Goal: Task Accomplishment & Management: Use online tool/utility

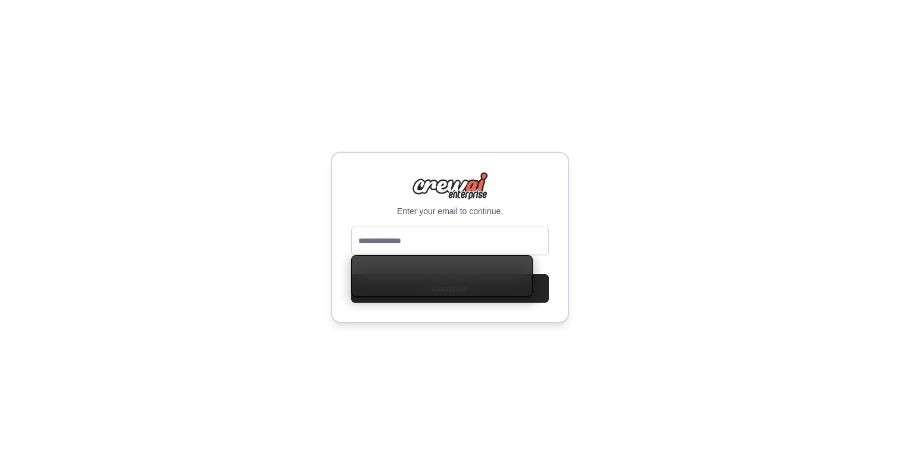
click at [460, 229] on input "email" at bounding box center [450, 241] width 198 height 29
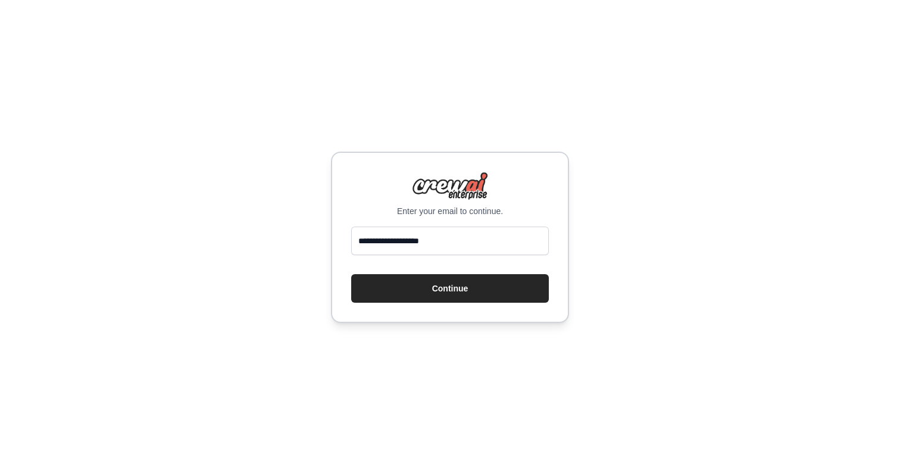
type input "**********"
click at [351, 274] on button "Continue" at bounding box center [450, 288] width 198 height 29
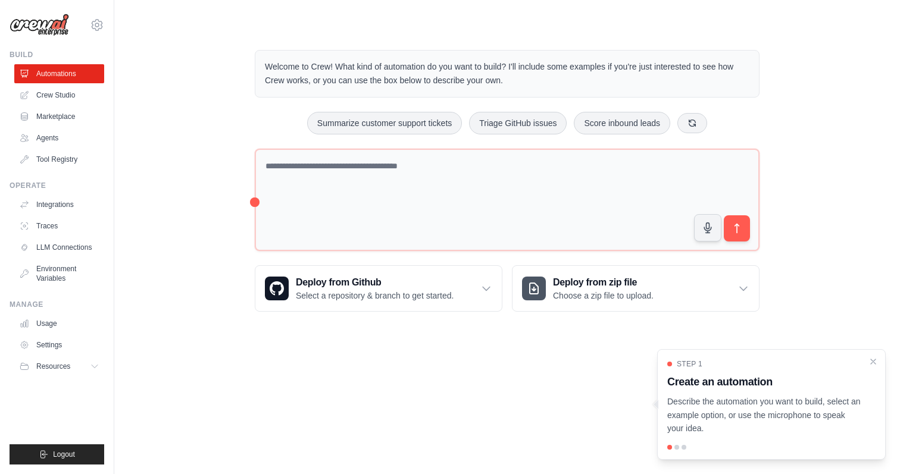
click at [675, 449] on div at bounding box center [676, 447] width 5 height 5
click at [676, 449] on div at bounding box center [676, 447] width 5 height 5
click at [683, 449] on div at bounding box center [684, 447] width 5 height 5
click at [704, 400] on p "Describe the automation you want to build, select an example option, or use the…" at bounding box center [764, 415] width 194 height 40
drag, startPoint x: 703, startPoint y: 382, endPoint x: 696, endPoint y: 380, distance: 7.5
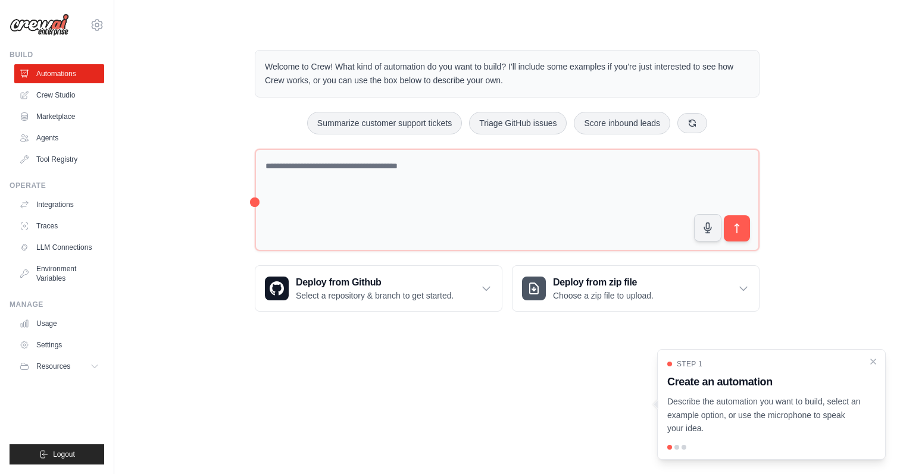
click at [703, 382] on h3 "Create an automation" at bounding box center [764, 382] width 194 height 17
click at [682, 377] on h3 "Create an automation" at bounding box center [764, 382] width 194 height 17
click at [683, 422] on p "Describe the automation you want to build, select an example option, or use the…" at bounding box center [764, 415] width 194 height 40
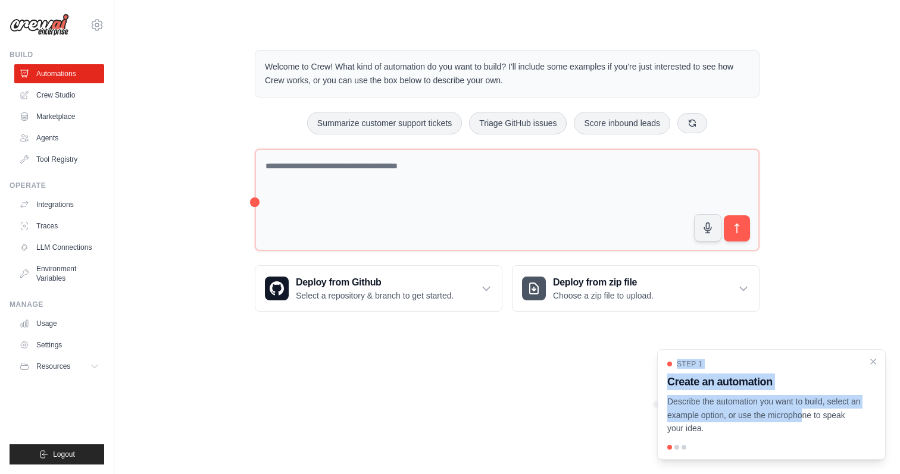
drag, startPoint x: 754, startPoint y: 409, endPoint x: 564, endPoint y: 391, distance: 190.7
click at [554, 391] on body "[EMAIL_ADDRESS][DOMAIN_NAME] Settings Build Automations Crew Studio" at bounding box center [450, 237] width 900 height 474
drag, startPoint x: 681, startPoint y: 449, endPoint x: 648, endPoint y: 447, distance: 33.4
click at [648, 447] on body "[EMAIL_ADDRESS][DOMAIN_NAME] Settings Build Automations Crew Studio" at bounding box center [450, 237] width 900 height 474
click at [679, 448] on div at bounding box center [676, 447] width 5 height 5
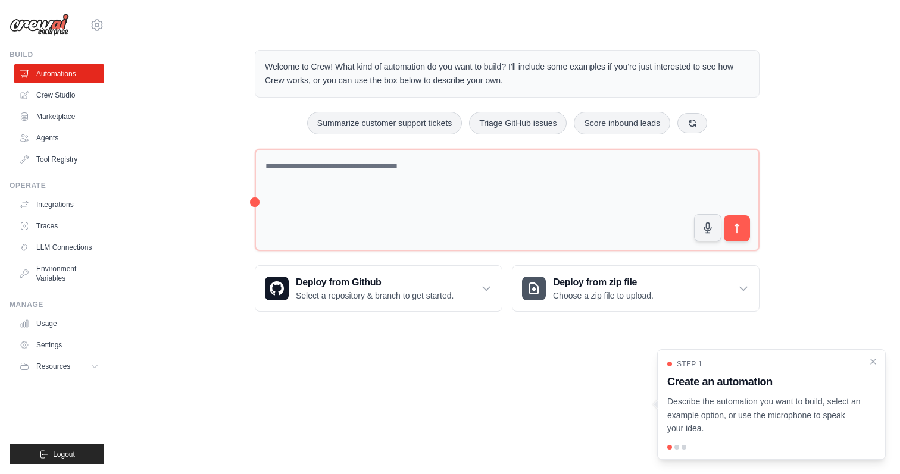
drag, startPoint x: 678, startPoint y: 446, endPoint x: 693, endPoint y: 452, distance: 15.8
click at [679, 446] on div at bounding box center [771, 447] width 208 height 5
drag, startPoint x: 696, startPoint y: 452, endPoint x: 705, endPoint y: 450, distance: 9.8
click at [696, 452] on div "Step 1 Create an automation Describe the automation you want to build, select a…" at bounding box center [771, 404] width 229 height 111
click at [810, 383] on h3 "Create an automation" at bounding box center [764, 382] width 194 height 17
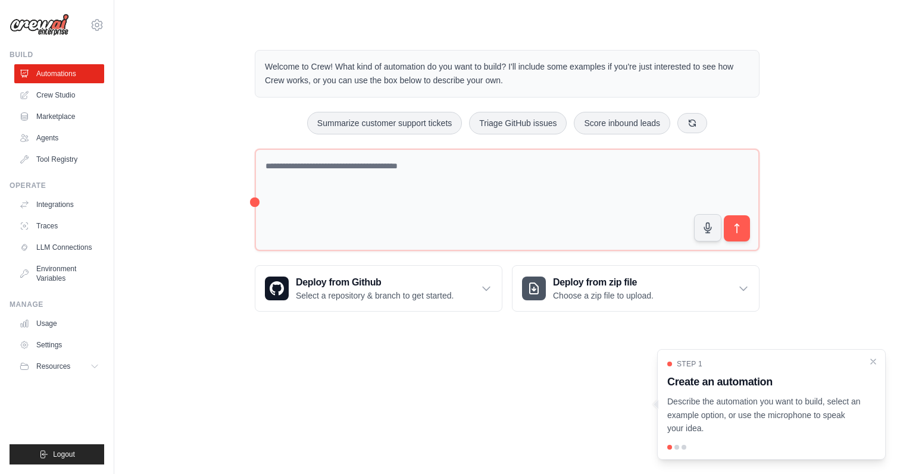
click at [759, 339] on main "Welcome to Crew! What kind of automation do you want to build? I'll include som…" at bounding box center [507, 171] width 786 height 343
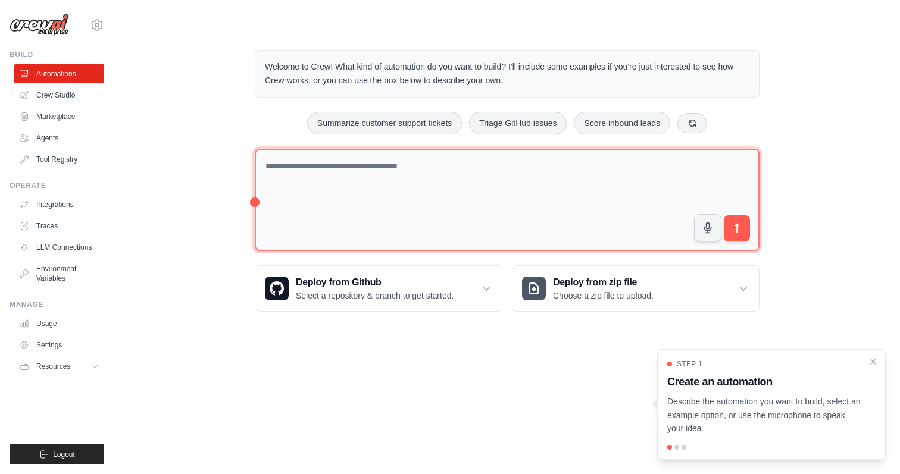
click at [413, 176] on textarea at bounding box center [507, 200] width 505 height 103
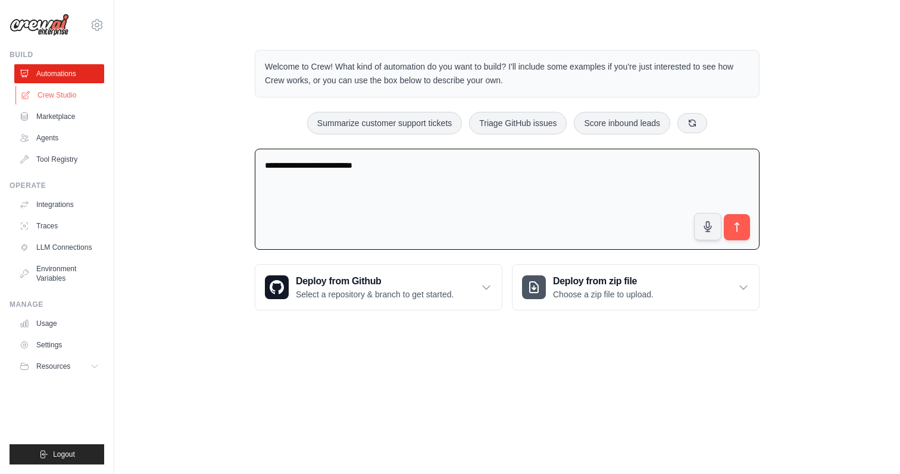
type textarea "**********"
click at [45, 98] on link "Crew Studio" at bounding box center [60, 95] width 90 height 19
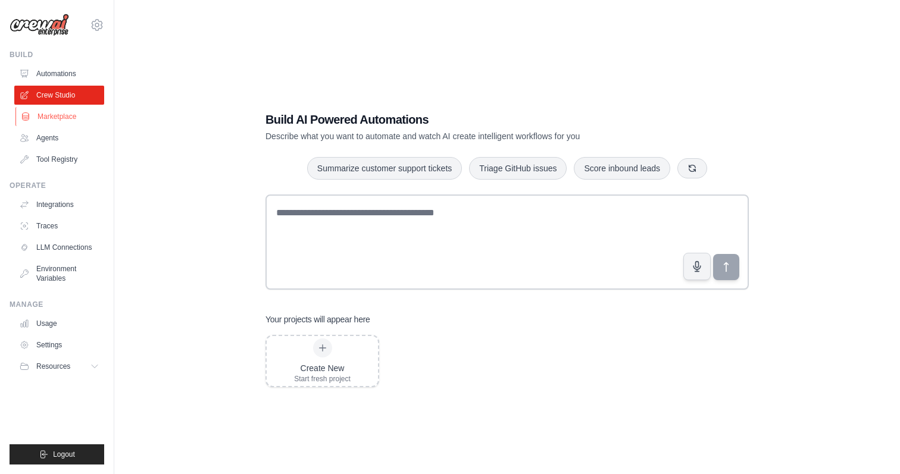
click at [54, 116] on link "Marketplace" at bounding box center [60, 116] width 90 height 19
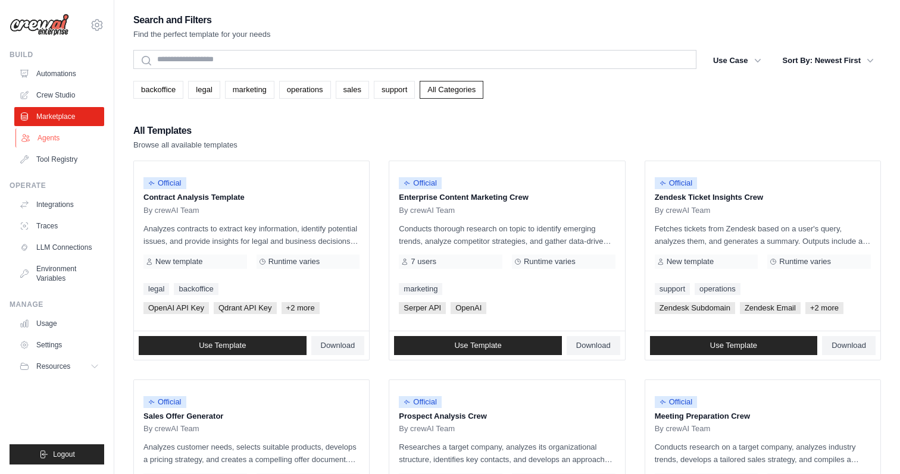
click at [54, 135] on link "Agents" at bounding box center [60, 138] width 90 height 19
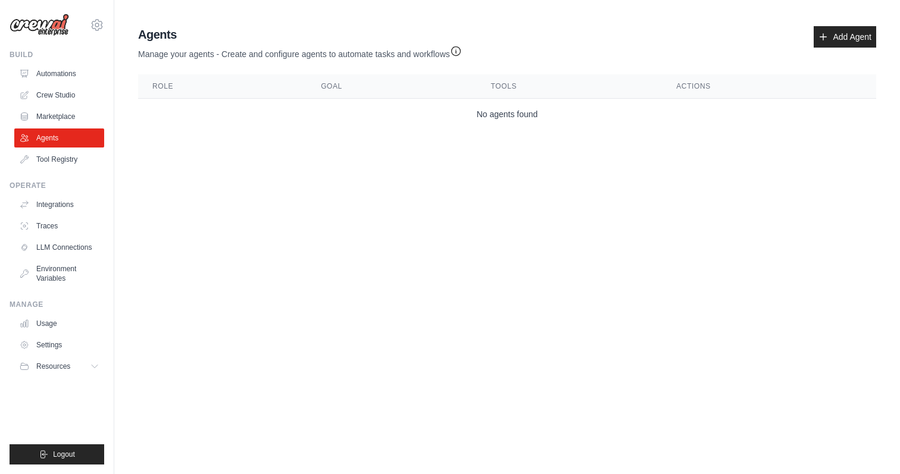
click at [429, 123] on td "No agents found" at bounding box center [507, 115] width 738 height 32
click at [285, 68] on div "Agents Manage your agents - Create and configure agents to automate tasks and w…" at bounding box center [507, 77] width 748 height 113
click at [62, 150] on link "Tool Registry" at bounding box center [60, 159] width 90 height 19
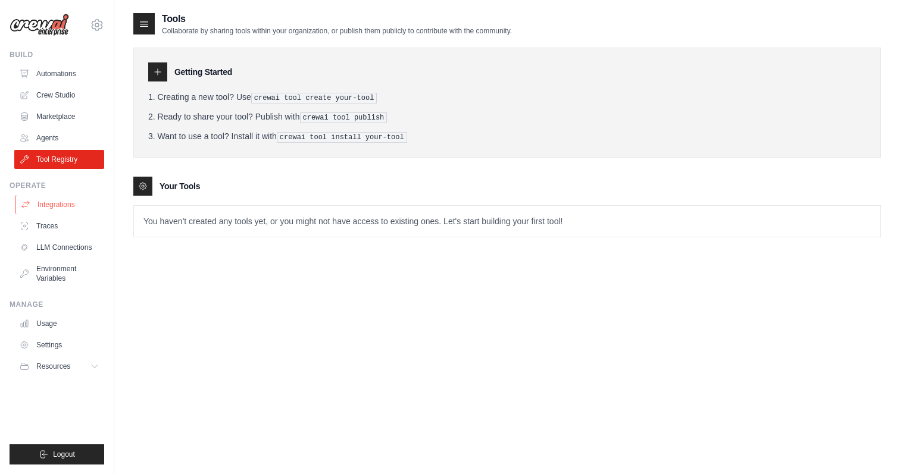
click at [66, 211] on link "Integrations" at bounding box center [60, 204] width 90 height 19
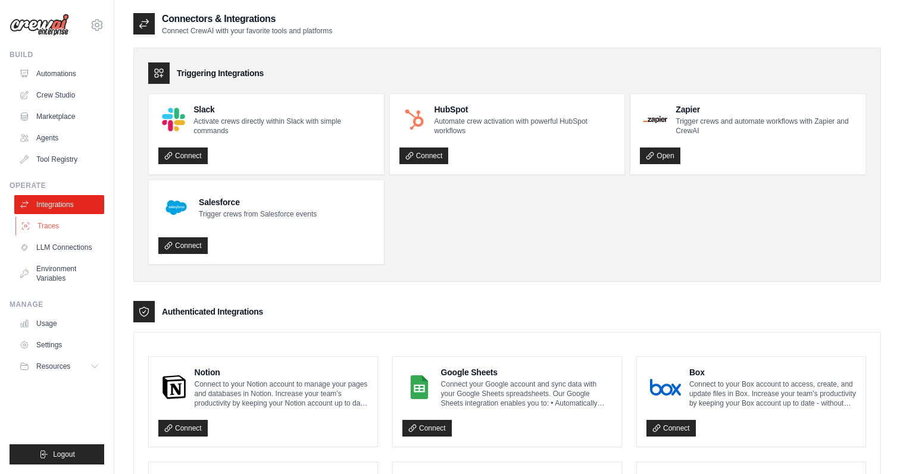
click at [50, 226] on link "Traces" at bounding box center [60, 226] width 90 height 19
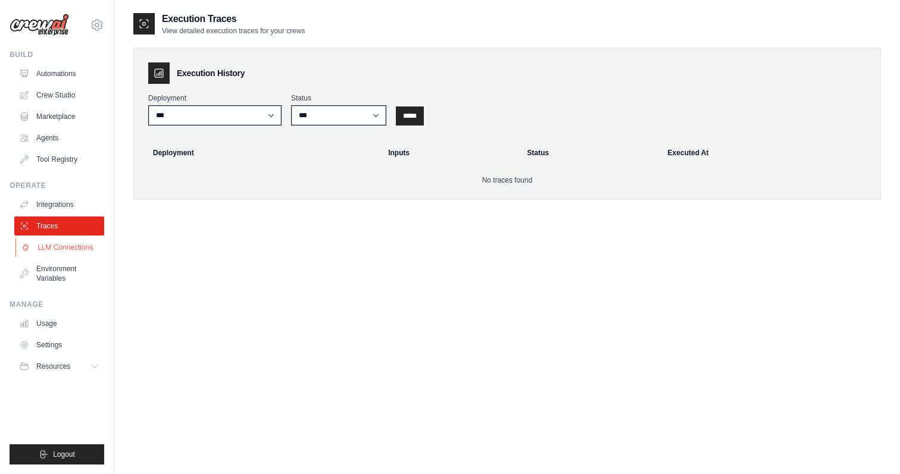
click at [56, 248] on link "LLM Connections" at bounding box center [60, 247] width 90 height 19
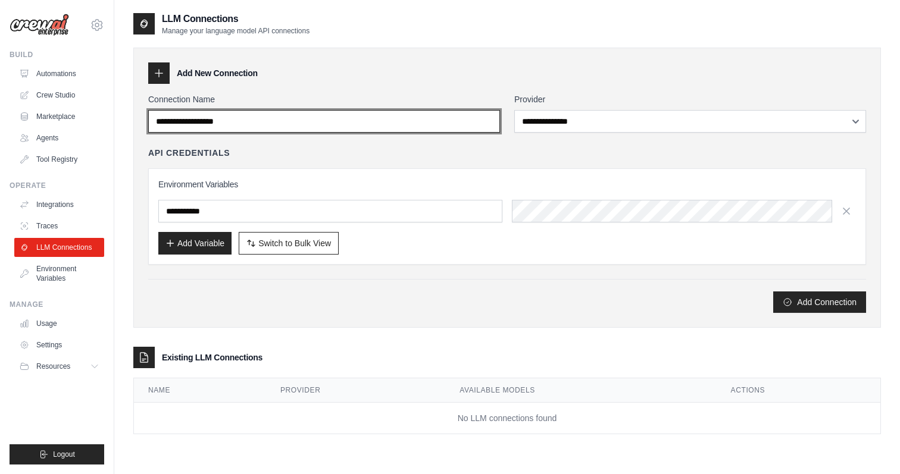
click at [338, 127] on input "Connection Name" at bounding box center [324, 121] width 352 height 23
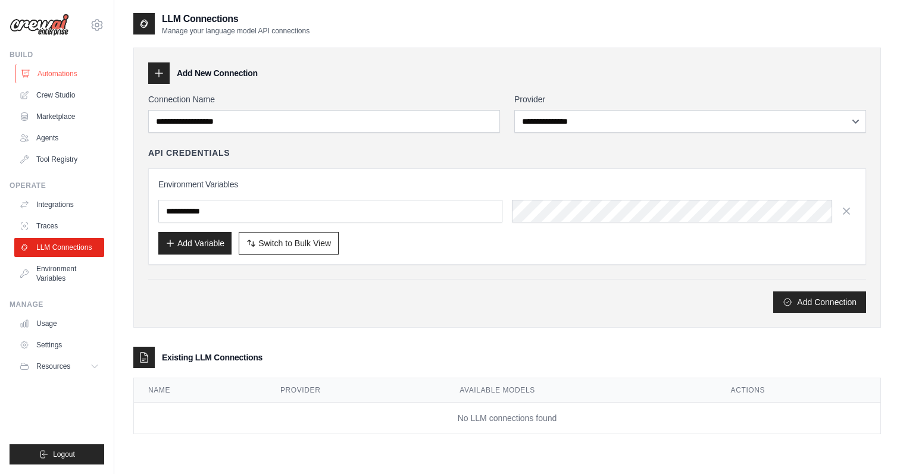
click at [83, 77] on link "Automations" at bounding box center [60, 73] width 90 height 19
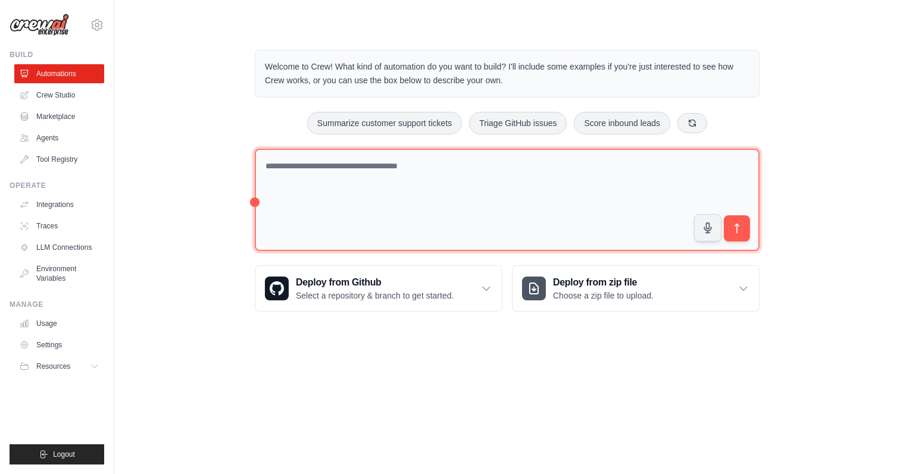
click at [521, 183] on textarea at bounding box center [507, 200] width 505 height 103
type textarea "**********"
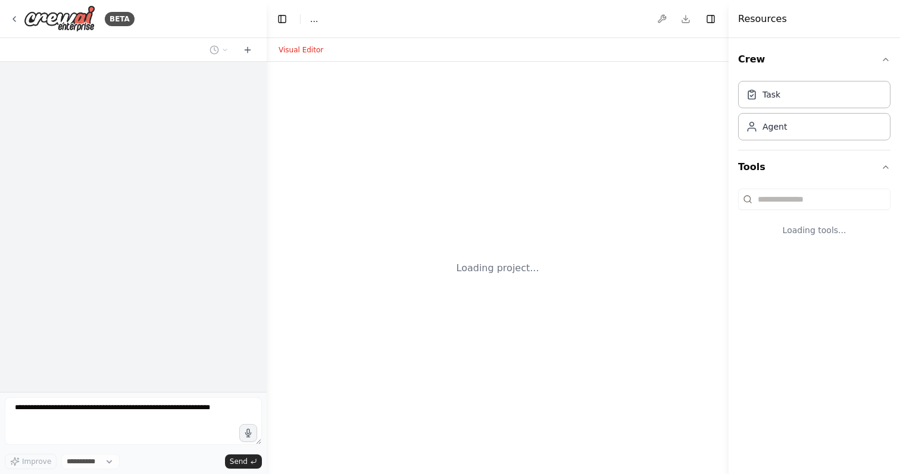
select select "****"
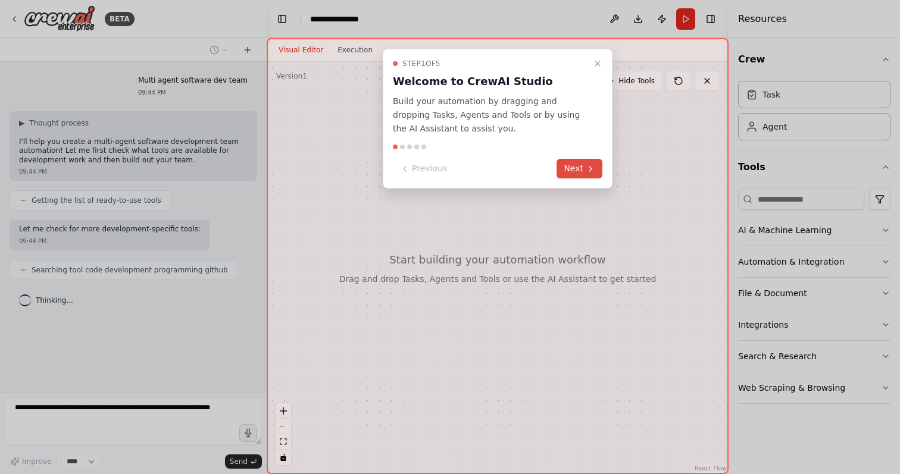
click at [580, 167] on button "Next" at bounding box center [580, 169] width 46 height 20
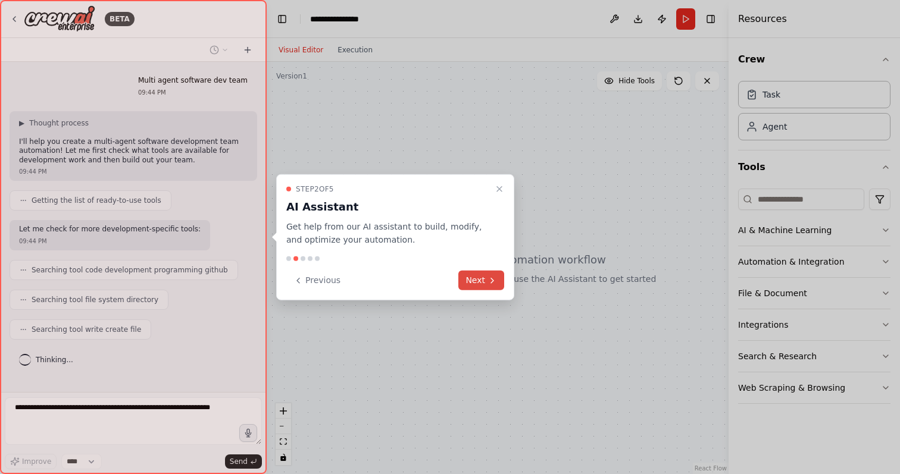
click at [477, 283] on button "Next" at bounding box center [481, 281] width 46 height 20
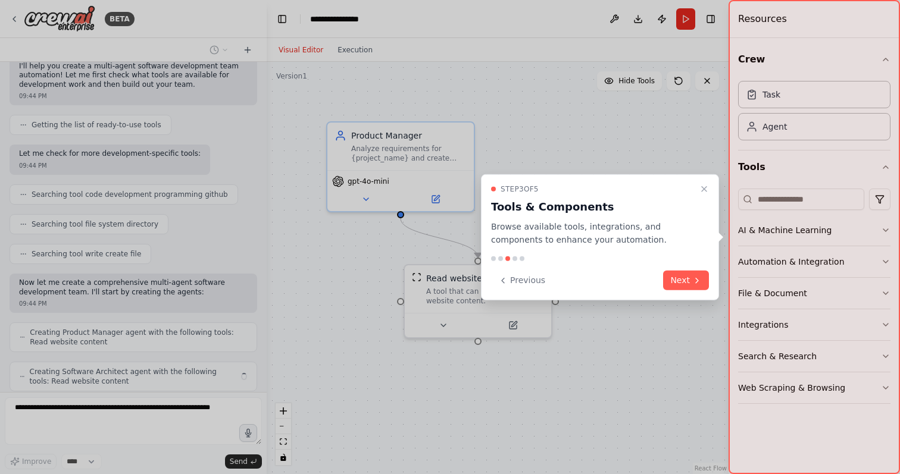
scroll to position [115, 0]
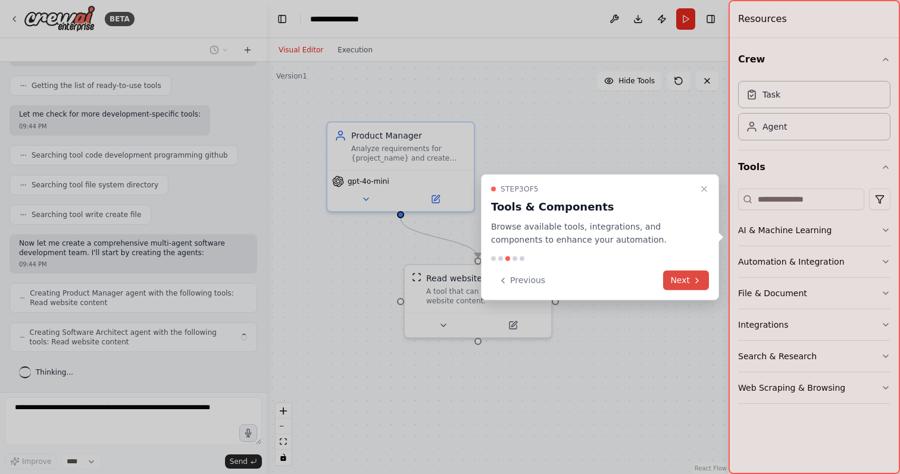
click at [679, 275] on button "Next" at bounding box center [686, 281] width 46 height 20
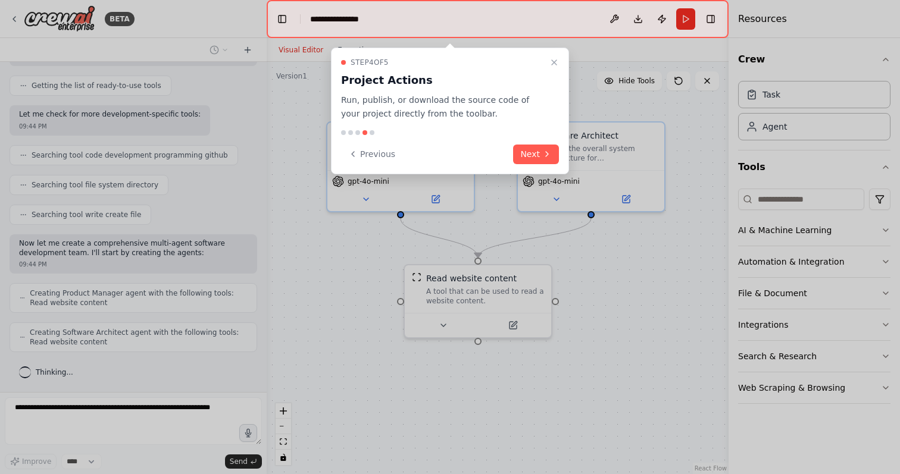
scroll to position [154, 0]
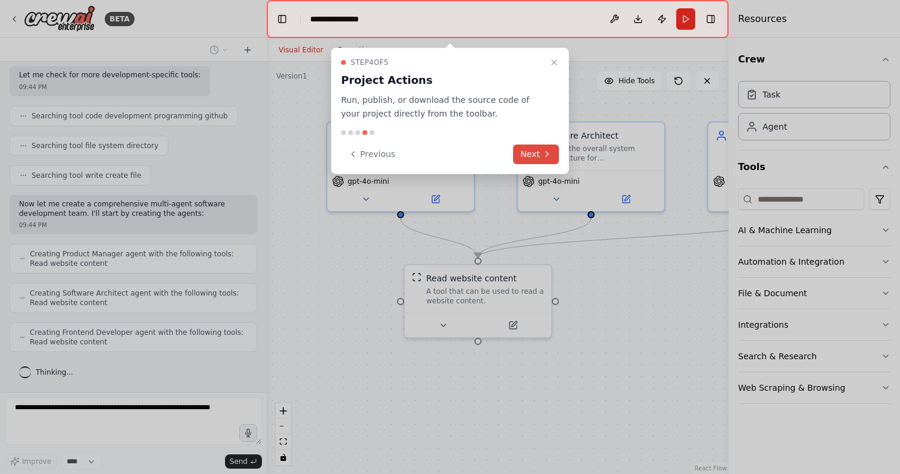
click at [533, 147] on button "Next" at bounding box center [536, 155] width 46 height 20
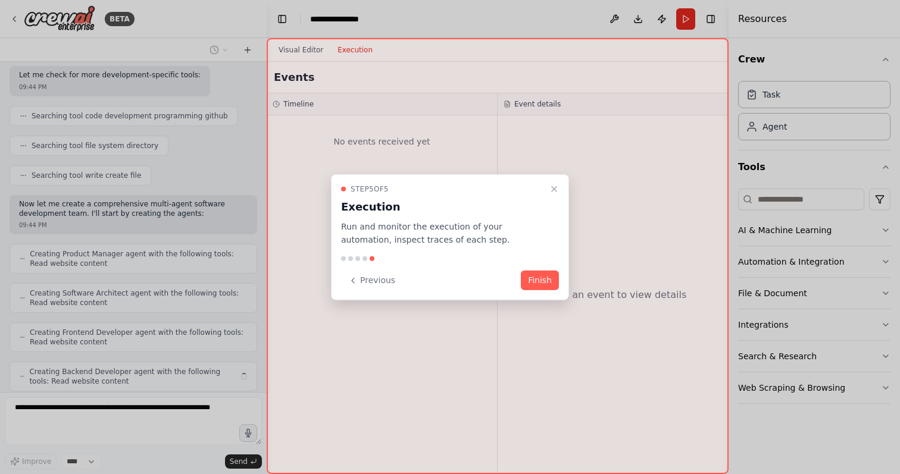
scroll to position [193, 0]
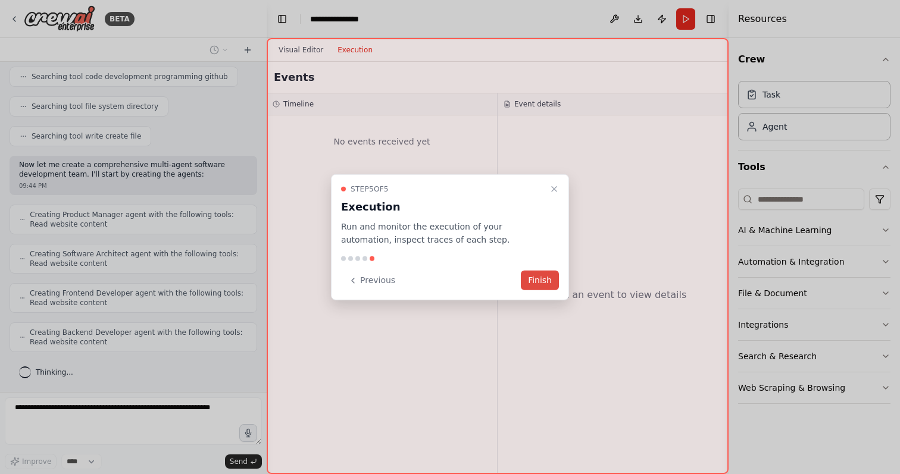
click at [550, 281] on button "Finish" at bounding box center [540, 281] width 38 height 20
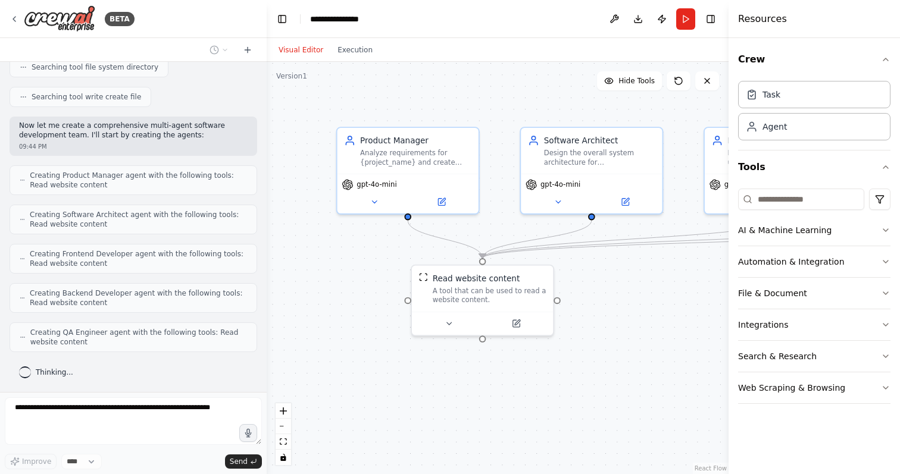
scroll to position [272, 0]
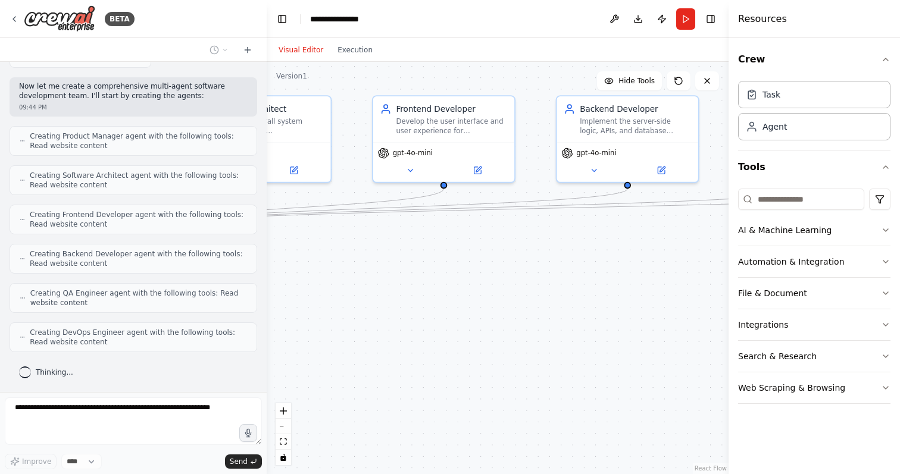
drag, startPoint x: 618, startPoint y: 274, endPoint x: 286, endPoint y: 243, distance: 333.6
click at [286, 243] on div ".deletable-edge-delete-btn { width: 20px; height: 20px; border: 0px solid #ffff…" at bounding box center [498, 268] width 462 height 412
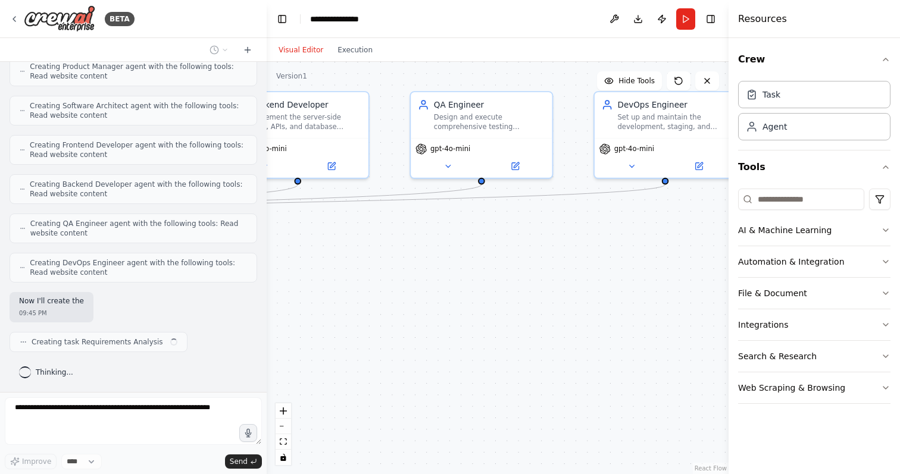
scroll to position [351, 0]
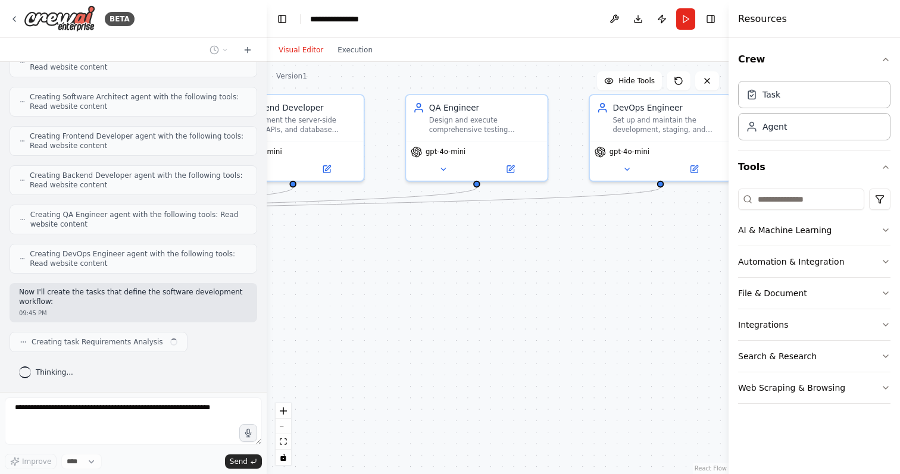
drag, startPoint x: 622, startPoint y: 266, endPoint x: 289, endPoint y: 265, distance: 333.3
click at [289, 265] on div ".deletable-edge-delete-btn { width: 20px; height: 20px; border: 0px solid #ffff…" at bounding box center [498, 268] width 462 height 412
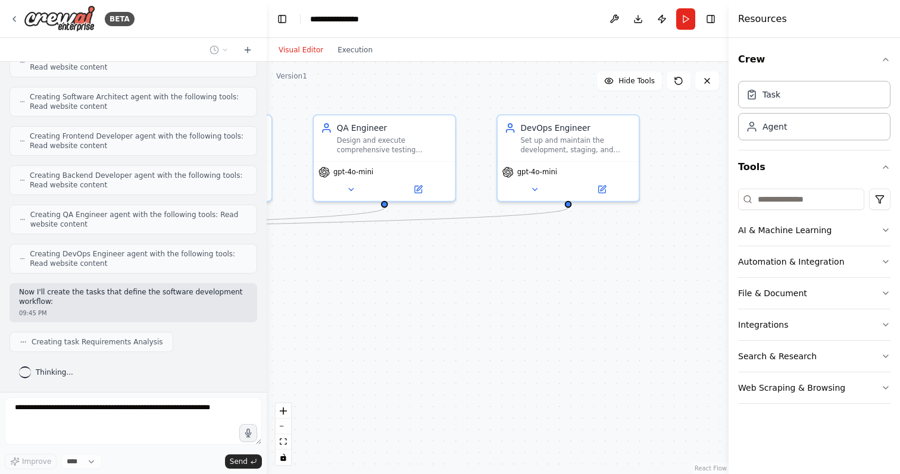
scroll to position [380, 0]
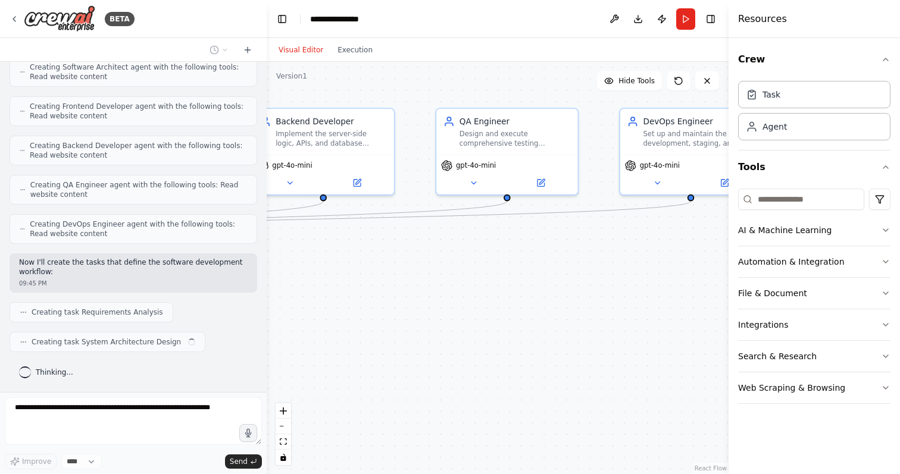
drag, startPoint x: 618, startPoint y: 262, endPoint x: 691, endPoint y: 266, distance: 73.3
click at [691, 266] on div ".deletable-edge-delete-btn { width: 20px; height: 20px; border: 0px solid #ffff…" at bounding box center [498, 268] width 462 height 412
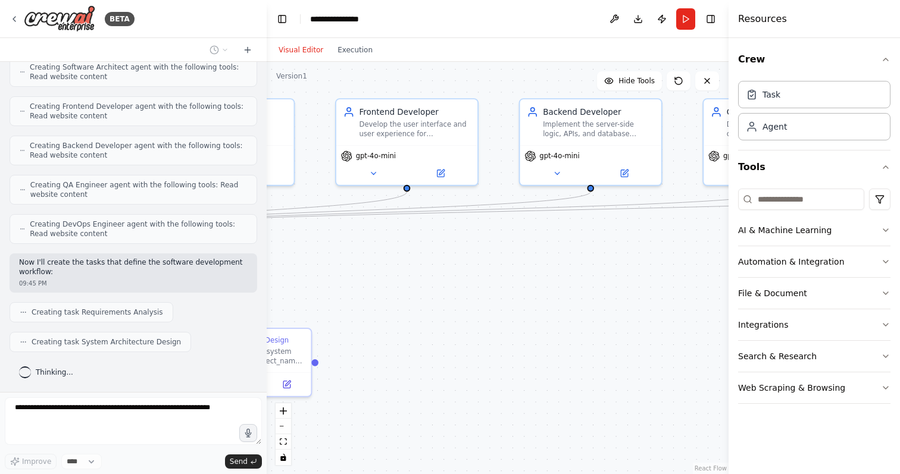
drag, startPoint x: 401, startPoint y: 268, endPoint x: 669, endPoint y: 260, distance: 268.6
click at [669, 260] on div ".deletable-edge-delete-btn { width: 20px; height: 20px; border: 0px solid #ffff…" at bounding box center [498, 268] width 462 height 412
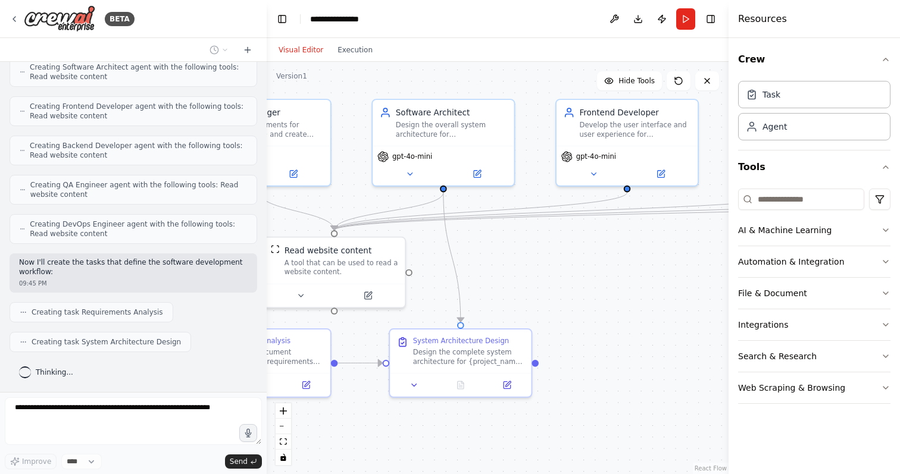
drag, startPoint x: 429, startPoint y: 246, endPoint x: 631, endPoint y: 248, distance: 201.8
click at [631, 248] on div ".deletable-edge-delete-btn { width: 20px; height: 20px; border: 0px solid #ffff…" at bounding box center [498, 268] width 462 height 412
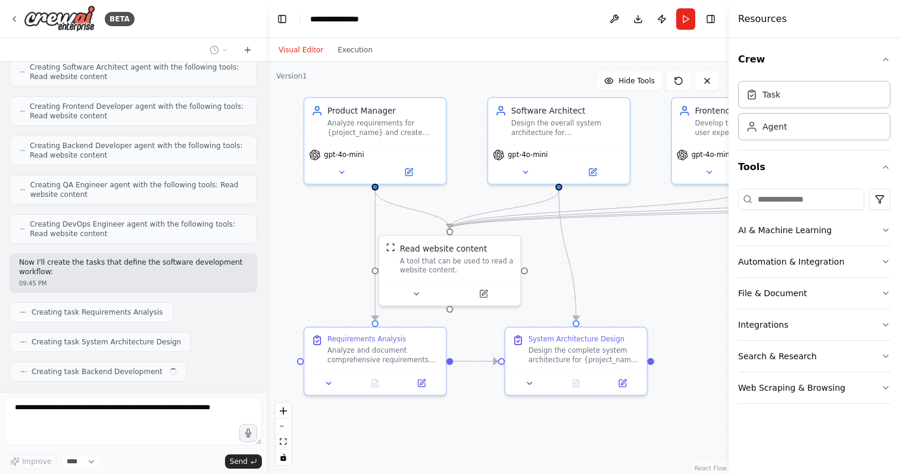
scroll to position [410, 0]
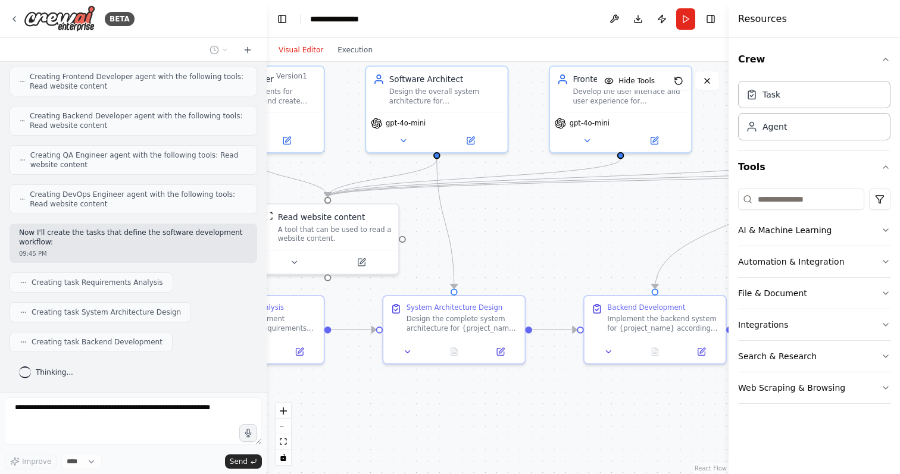
drag, startPoint x: 599, startPoint y: 237, endPoint x: 501, endPoint y: 207, distance: 103.0
click at [501, 207] on div ".deletable-edge-delete-btn { width: 20px; height: 20px; border: 0px solid #ffff…" at bounding box center [498, 268] width 462 height 412
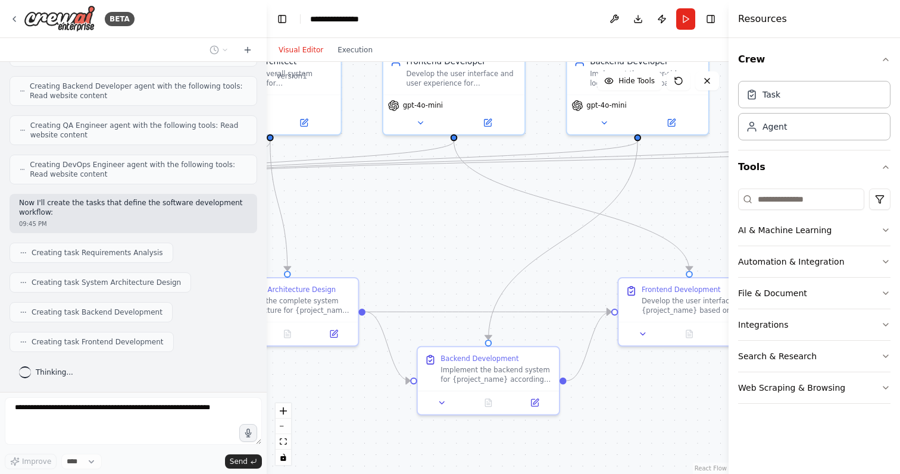
drag, startPoint x: 629, startPoint y: 209, endPoint x: 466, endPoint y: 191, distance: 163.5
click at [466, 191] on div ".deletable-edge-delete-btn { width: 20px; height: 20px; border: 0px solid #ffff…" at bounding box center [498, 268] width 462 height 412
click at [785, 94] on div "Task" at bounding box center [814, 93] width 152 height 27
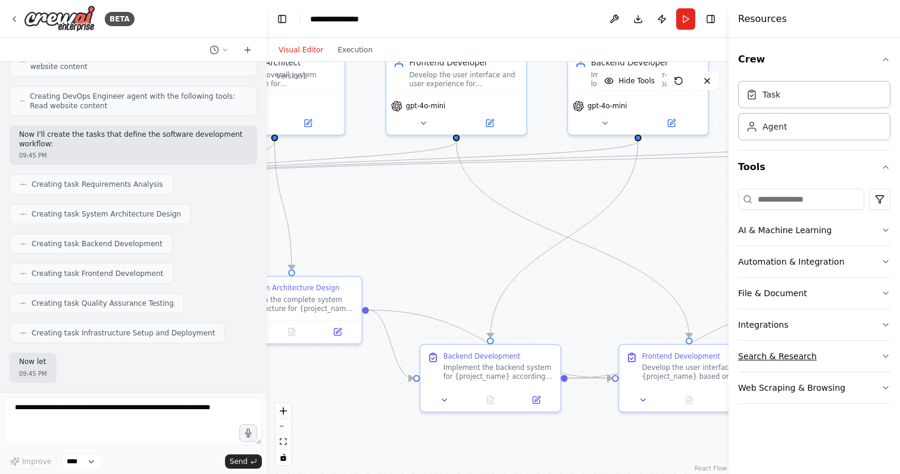
scroll to position [569, 0]
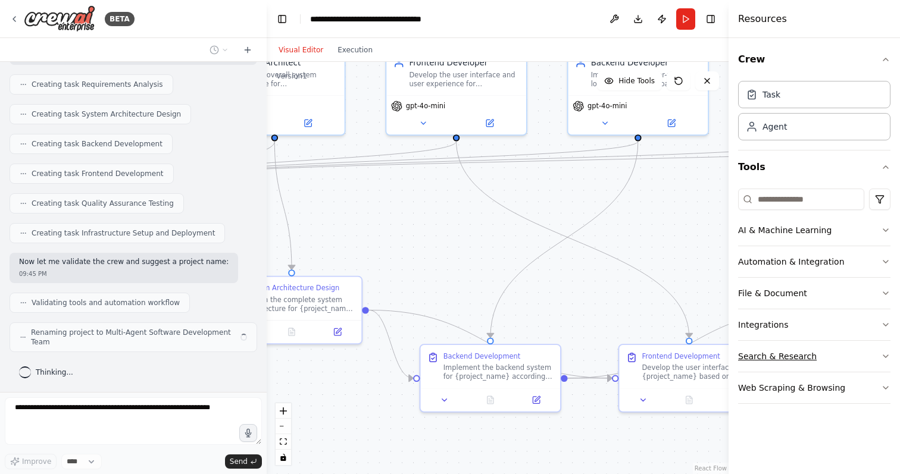
click at [883, 361] on icon "button" at bounding box center [886, 357] width 10 height 10
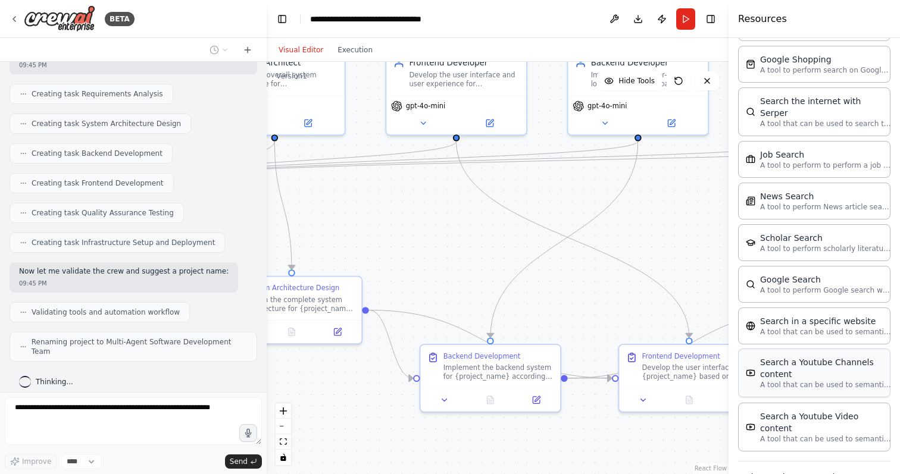
scroll to position [554, 0]
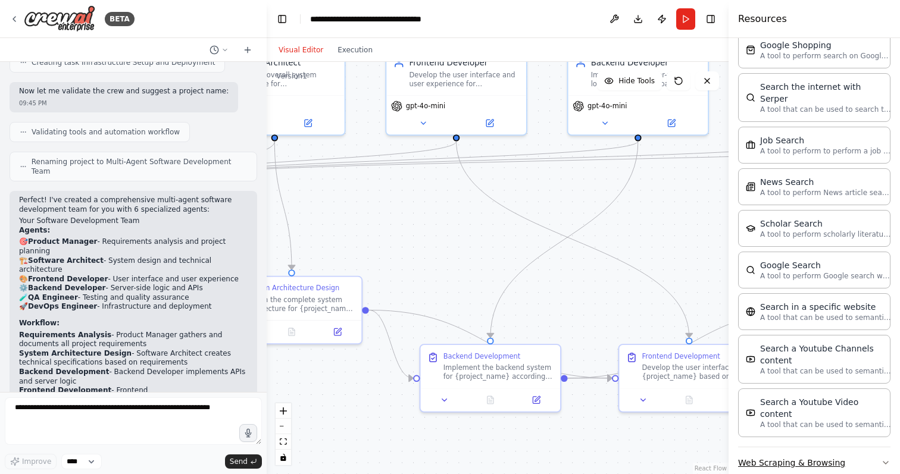
click at [826, 448] on button "Web Scraping & Browsing" at bounding box center [814, 463] width 152 height 31
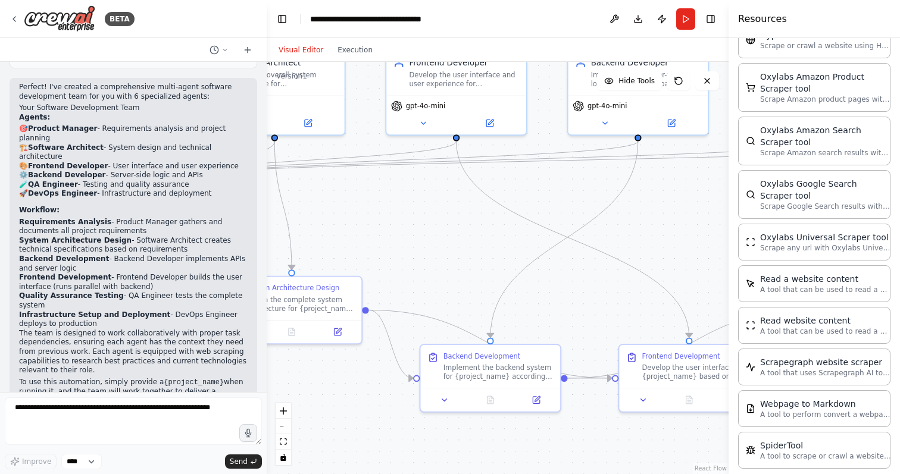
scroll to position [903, 0]
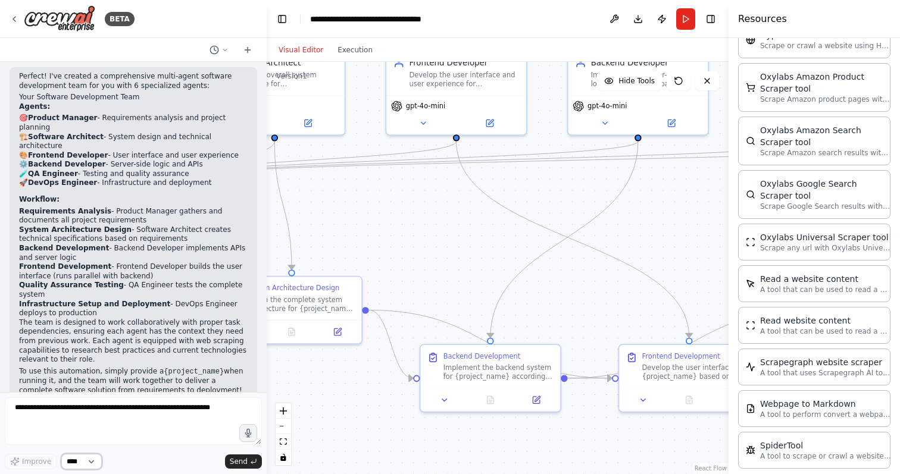
click at [81, 466] on select "****" at bounding box center [81, 461] width 40 height 15
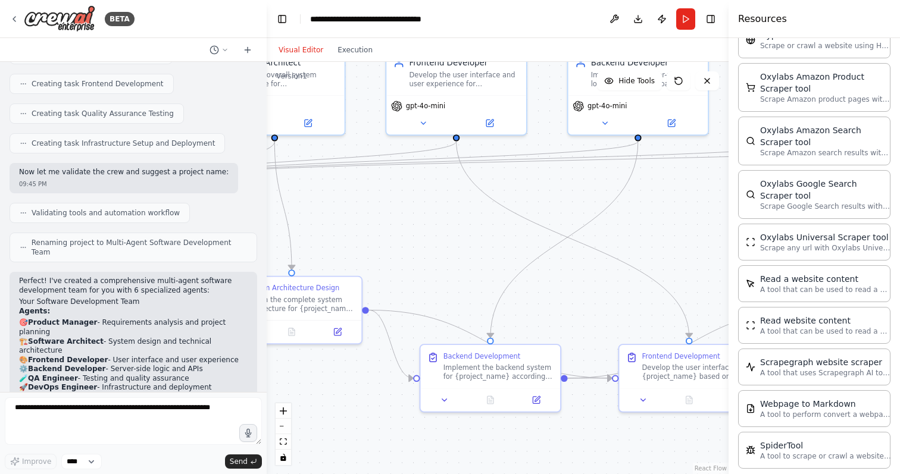
scroll to position [787, 0]
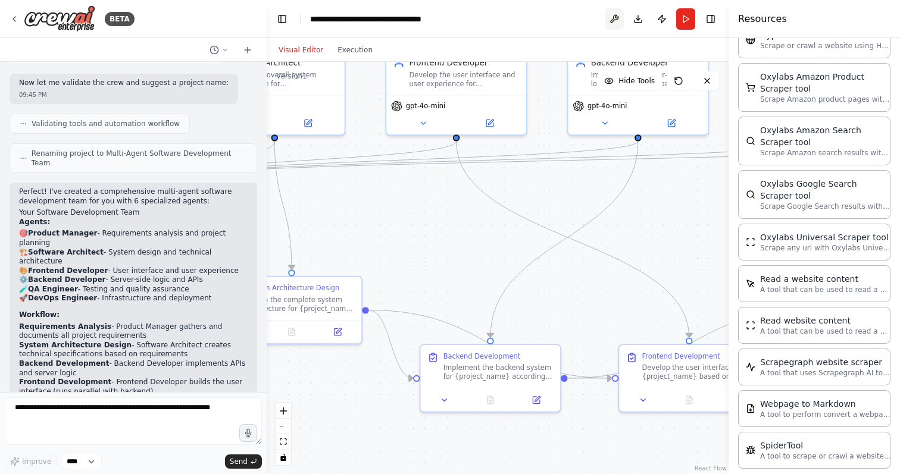
click at [618, 20] on button at bounding box center [614, 18] width 19 height 21
click at [616, 21] on body "BETA Multi agent software dev team 09:44 PM ▶ Thought process I'll help you cre…" at bounding box center [450, 237] width 900 height 474
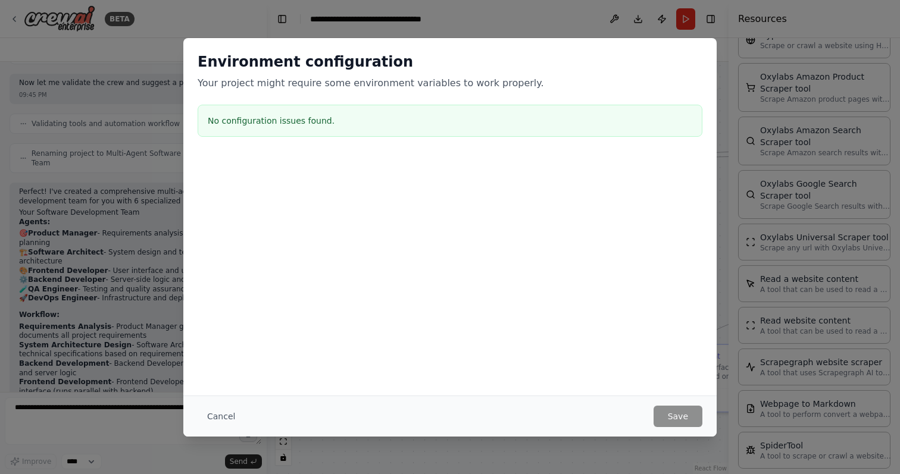
click at [226, 423] on button "Cancel" at bounding box center [221, 416] width 47 height 21
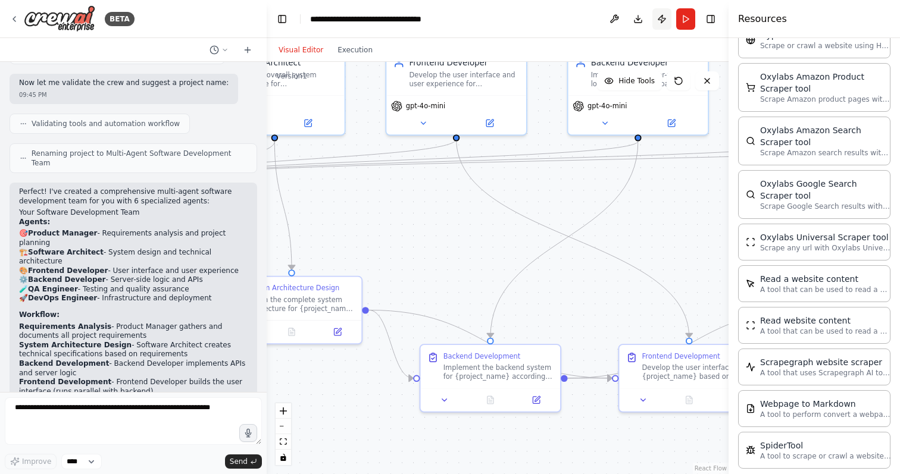
click at [665, 23] on button "Publish" at bounding box center [661, 18] width 19 height 21
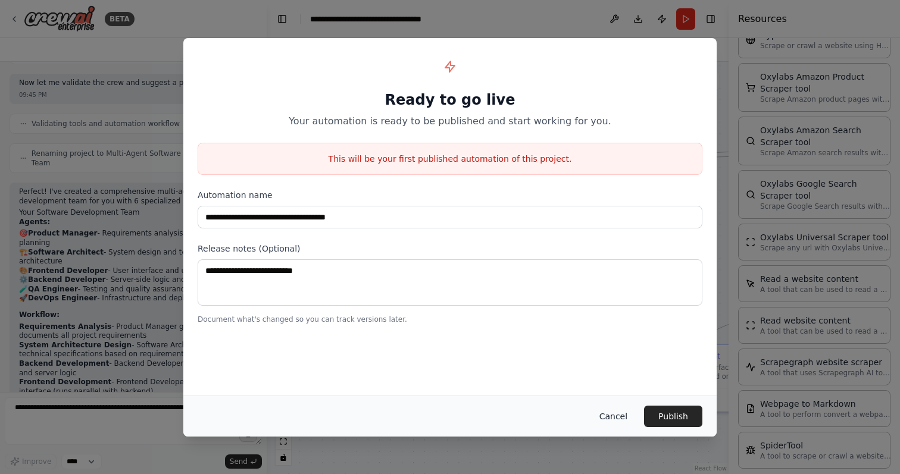
click at [616, 410] on button "Cancel" at bounding box center [613, 416] width 47 height 21
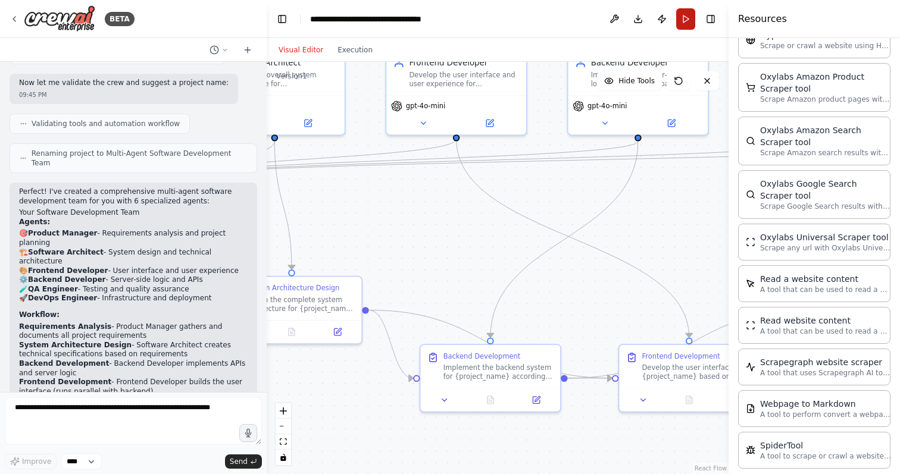
click at [692, 21] on button "Run" at bounding box center [685, 18] width 19 height 21
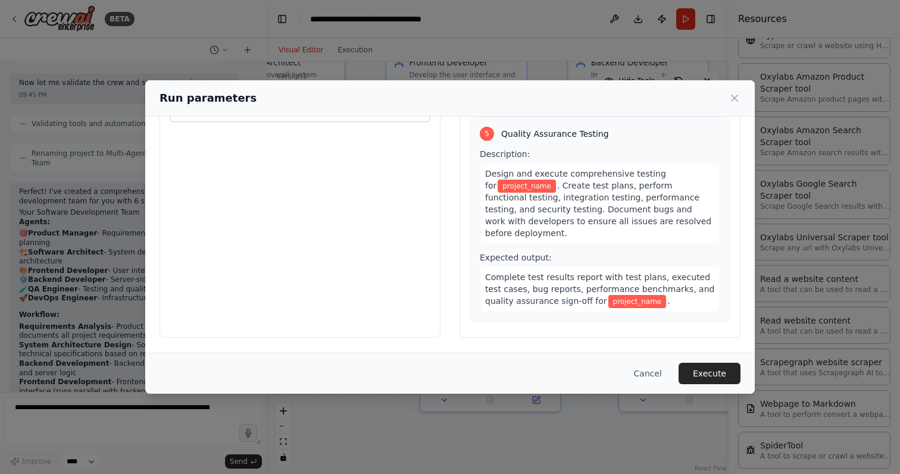
scroll to position [0, 0]
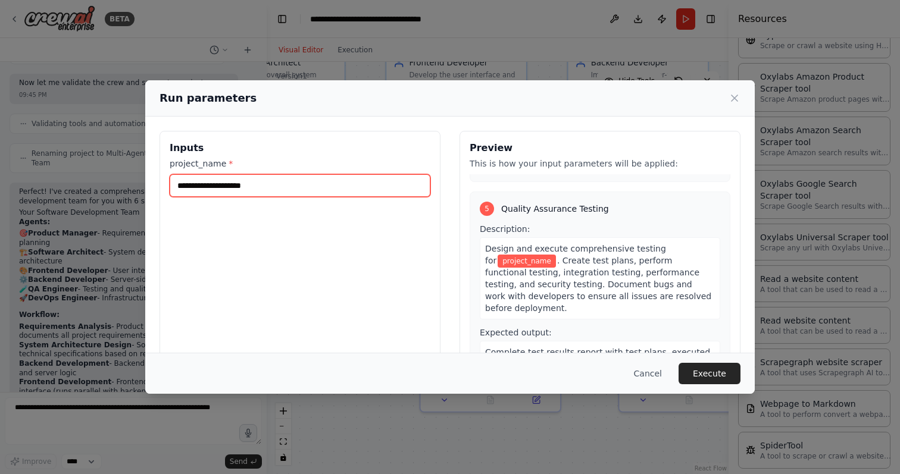
click at [294, 185] on input "project_name *" at bounding box center [300, 185] width 261 height 23
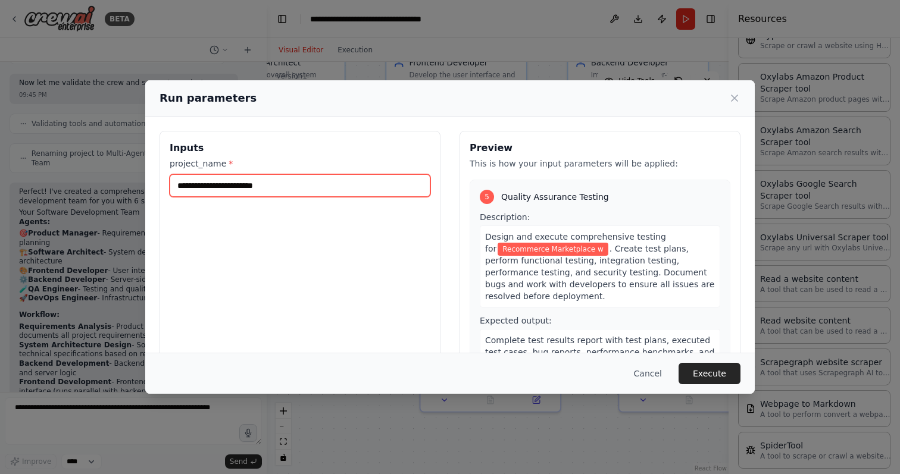
scroll to position [904, 0]
type input "**********"
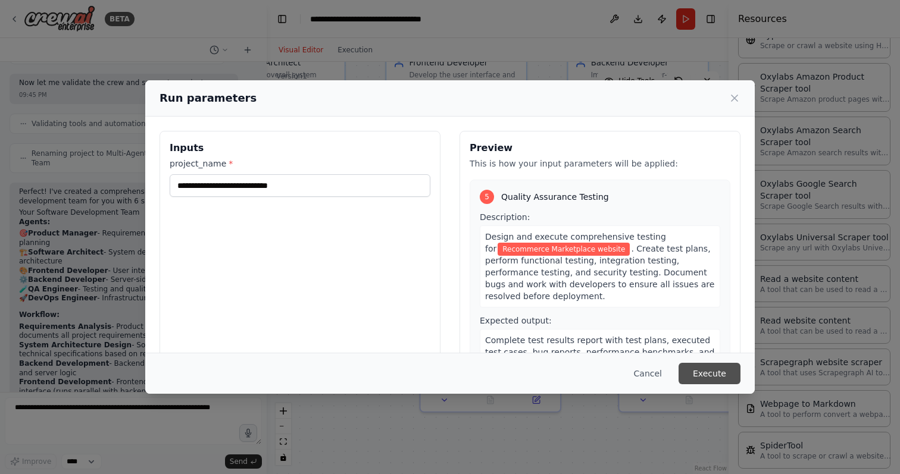
click at [720, 376] on button "Execute" at bounding box center [710, 373] width 62 height 21
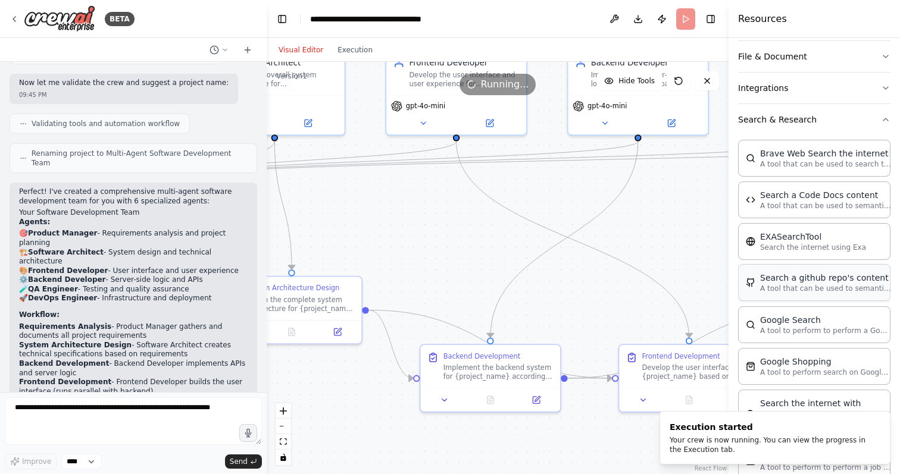
scroll to position [0, 0]
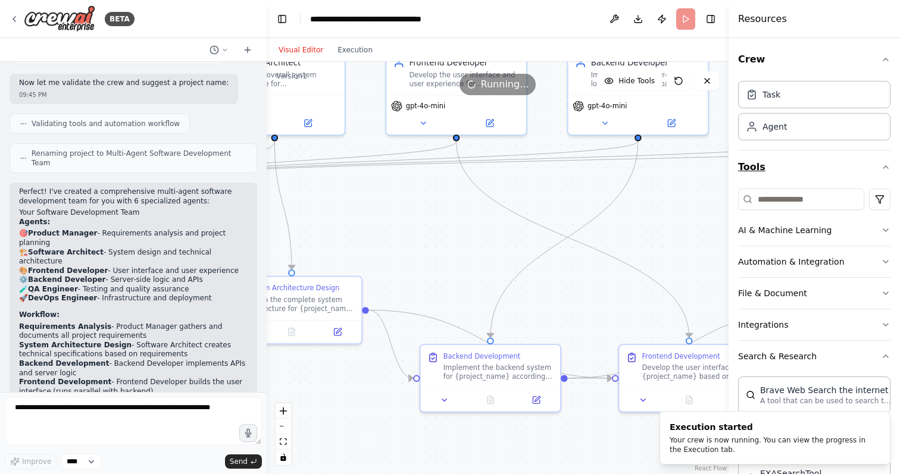
click at [882, 168] on icon "button" at bounding box center [886, 167] width 10 height 10
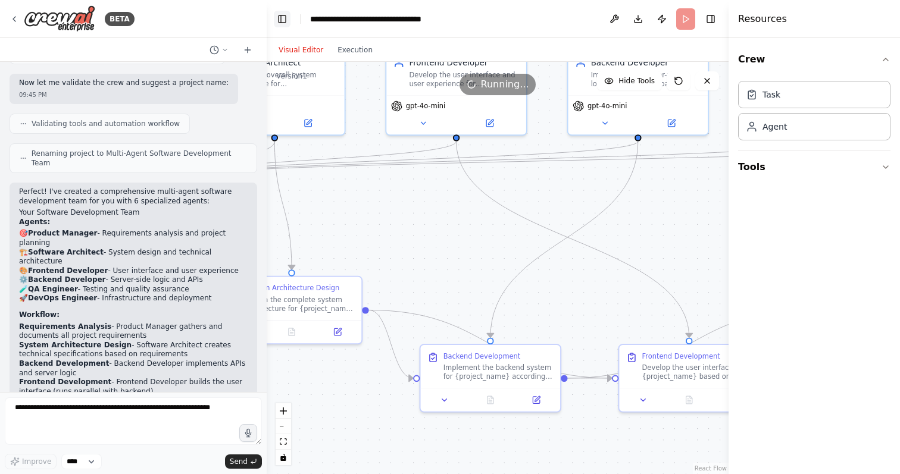
click at [279, 17] on button "Toggle Left Sidebar" at bounding box center [282, 19] width 17 height 17
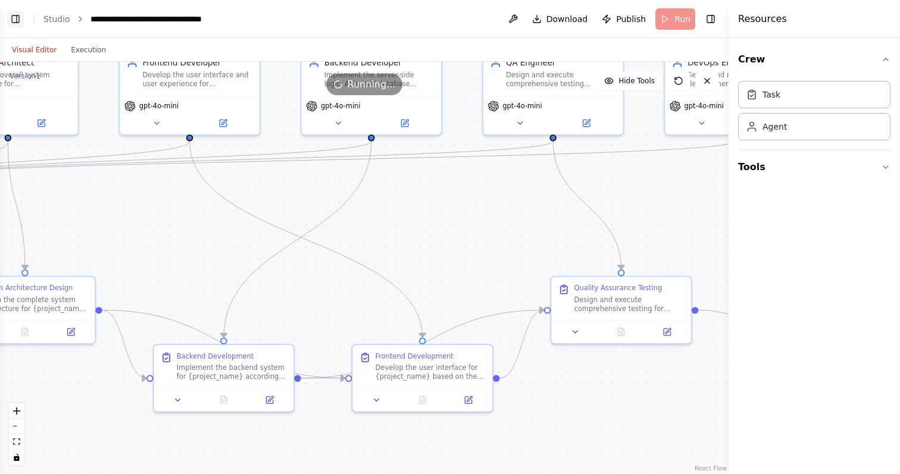
click at [16, 18] on button "Toggle Left Sidebar" at bounding box center [15, 19] width 17 height 17
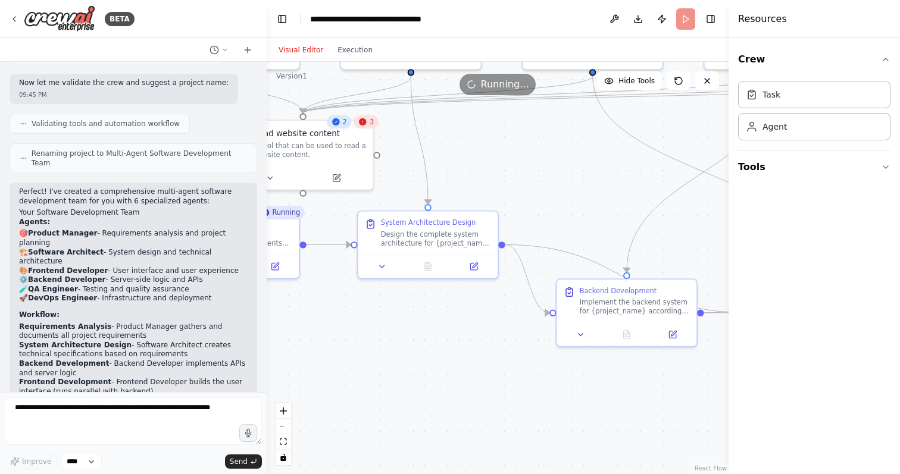
drag, startPoint x: 377, startPoint y: 221, endPoint x: 513, endPoint y: 155, distance: 151.2
click at [513, 155] on div ".deletable-edge-delete-btn { width: 20px; height: 20px; border: 0px solid #ffff…" at bounding box center [498, 268] width 462 height 412
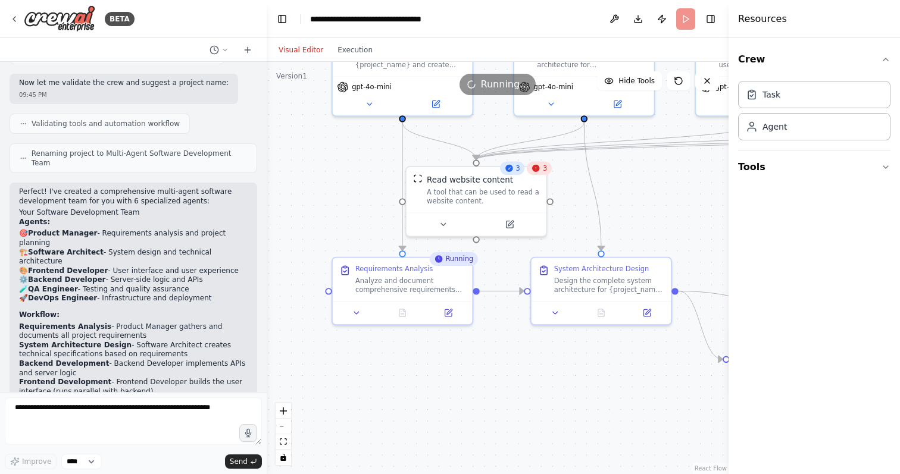
drag, startPoint x: 406, startPoint y: 324, endPoint x: 579, endPoint y: 371, distance: 178.7
click at [579, 371] on div ".deletable-edge-delete-btn { width: 20px; height: 20px; border: 0px solid #ffff…" at bounding box center [498, 268] width 462 height 412
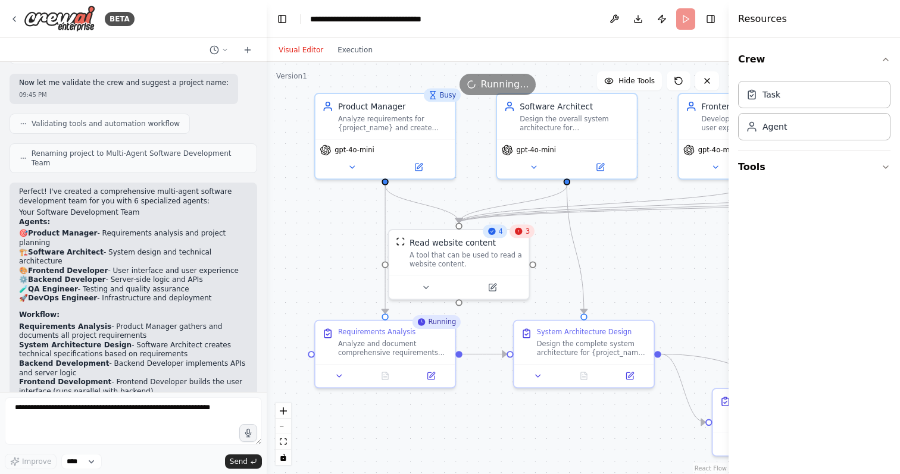
drag, startPoint x: 661, startPoint y: 211, endPoint x: 643, endPoint y: 274, distance: 65.4
click at [643, 274] on div ".deletable-edge-delete-btn { width: 20px; height: 20px; border: 0px solid #ffff…" at bounding box center [498, 268] width 462 height 412
click at [433, 286] on button at bounding box center [425, 286] width 64 height 14
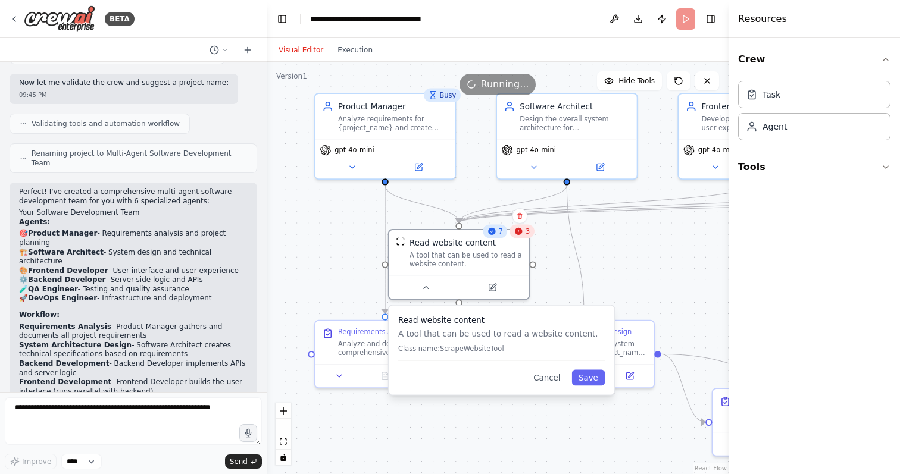
click at [494, 326] on h3 "Read website content" at bounding box center [501, 320] width 207 height 11
click at [493, 335] on p "A tool that can be used to read a website content." at bounding box center [501, 334] width 207 height 11
click at [466, 345] on p "Class name: ScrapeWebsiteTool" at bounding box center [501, 349] width 207 height 9
click at [551, 382] on button "Cancel" at bounding box center [547, 378] width 40 height 16
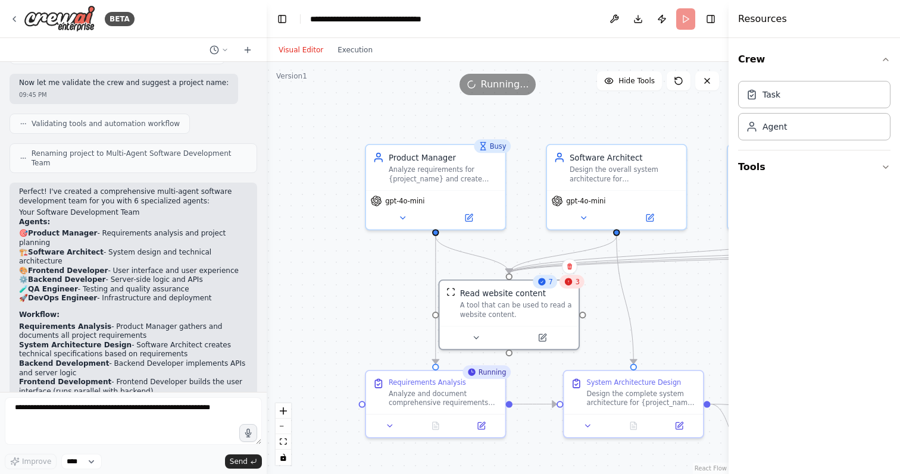
drag, startPoint x: 344, startPoint y: 220, endPoint x: 395, endPoint y: 270, distance: 71.6
click at [395, 270] on div ".deletable-edge-delete-btn { width: 20px; height: 20px; border: 0px solid #ffff…" at bounding box center [498, 268] width 462 height 412
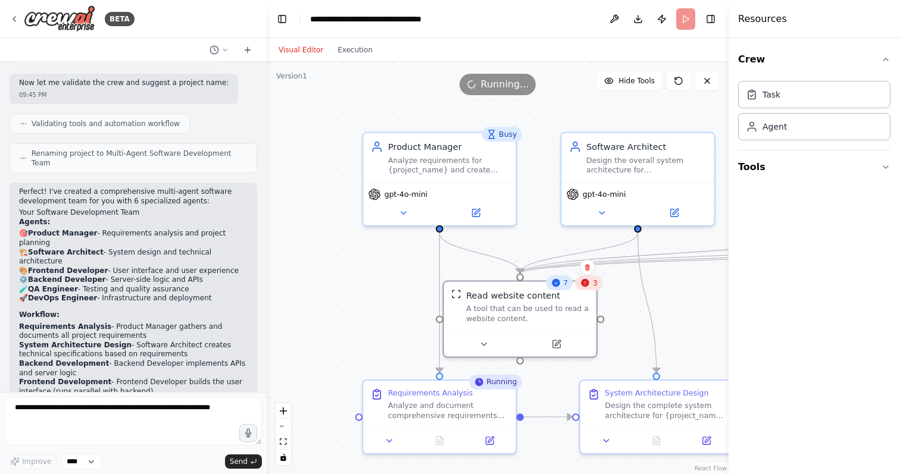
click at [298, 52] on button "Visual Editor" at bounding box center [300, 50] width 59 height 14
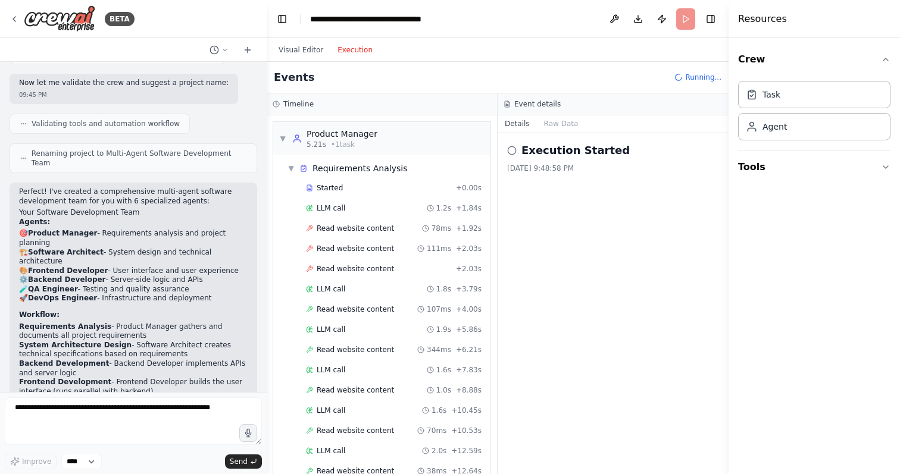
click at [351, 53] on button "Execution" at bounding box center [354, 50] width 49 height 14
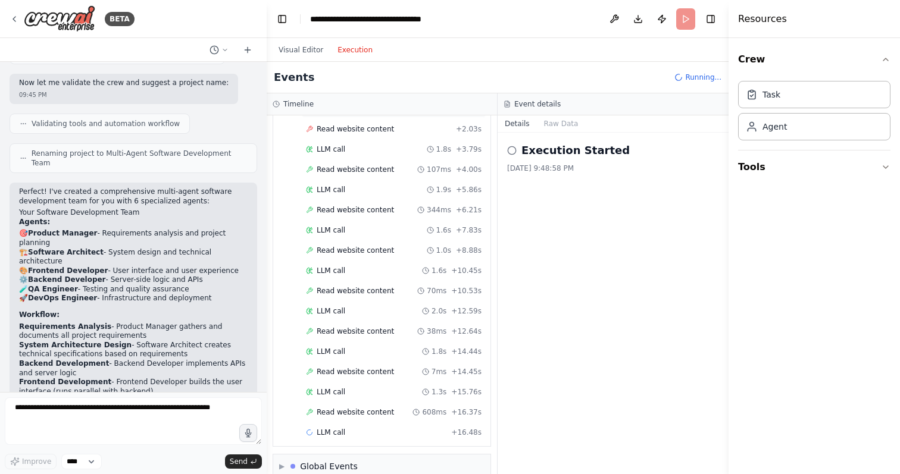
scroll to position [158, 0]
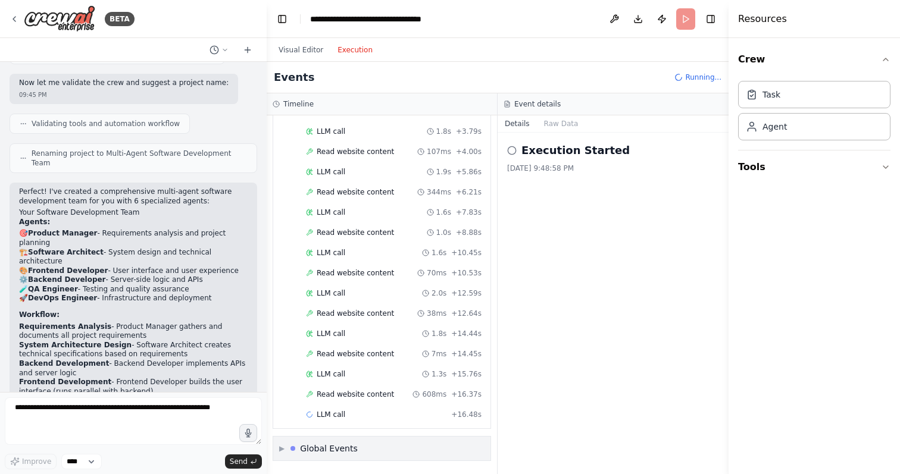
click at [287, 448] on div "▶ Global Events" at bounding box center [318, 449] width 79 height 12
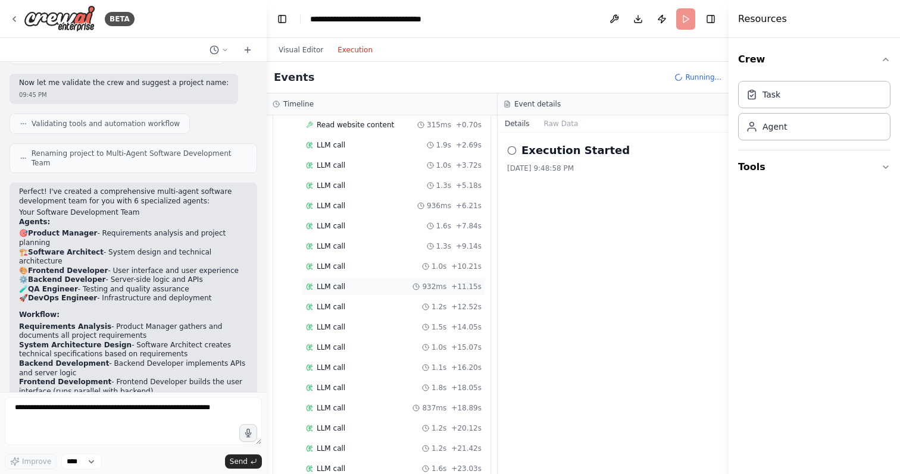
scroll to position [718, 0]
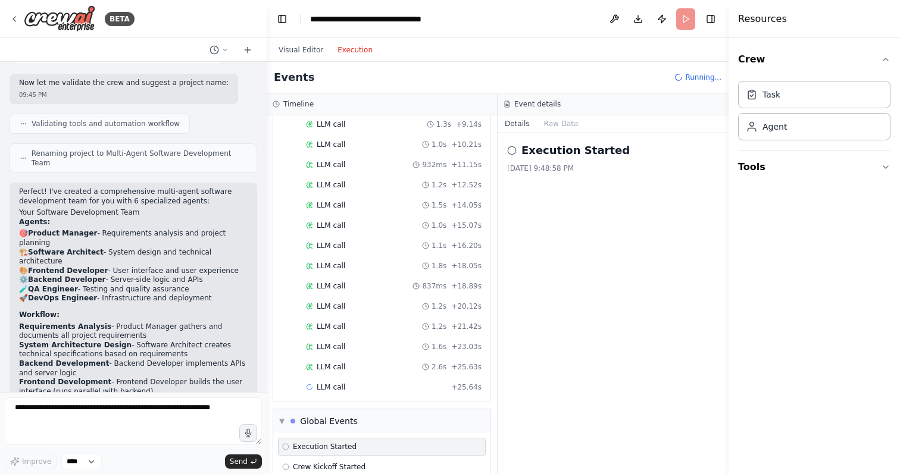
click at [510, 150] on icon at bounding box center [512, 151] width 10 height 10
click at [553, 155] on h2 "Execution Started" at bounding box center [575, 150] width 108 height 17
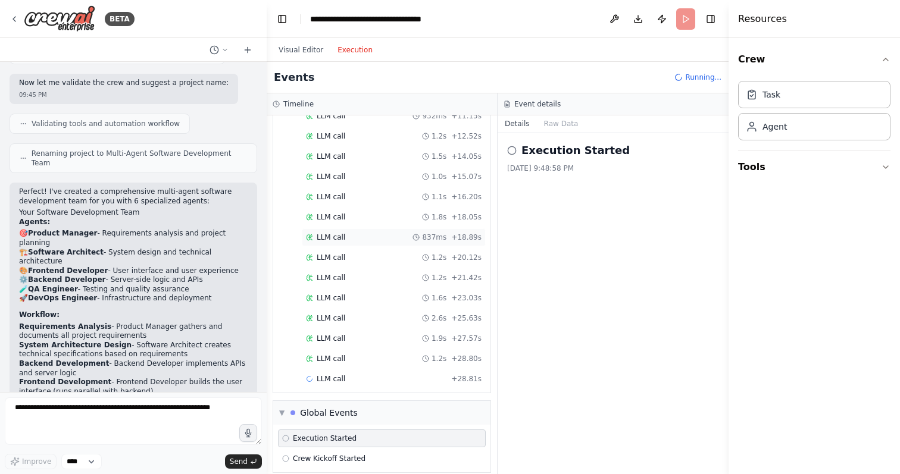
scroll to position [770, 0]
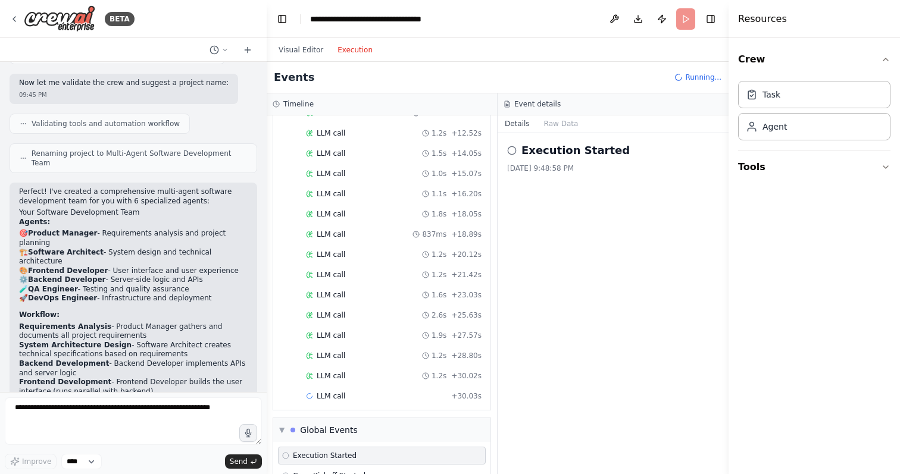
click at [360, 49] on button "Execution" at bounding box center [354, 50] width 49 height 14
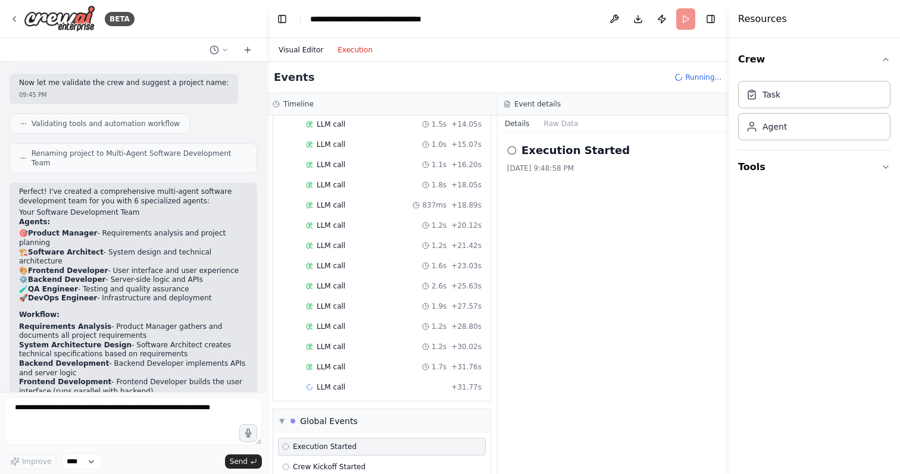
click at [310, 55] on button "Visual Editor" at bounding box center [300, 50] width 59 height 14
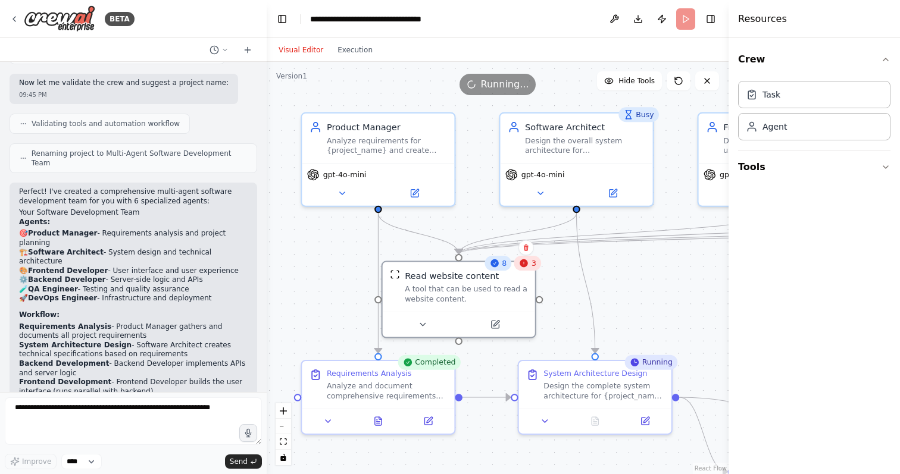
drag, startPoint x: 667, startPoint y: 281, endPoint x: 606, endPoint y: 261, distance: 64.4
click at [606, 261] on div ".deletable-edge-delete-btn { width: 20px; height: 20px; border: 0px solid #ffff…" at bounding box center [498, 268] width 462 height 412
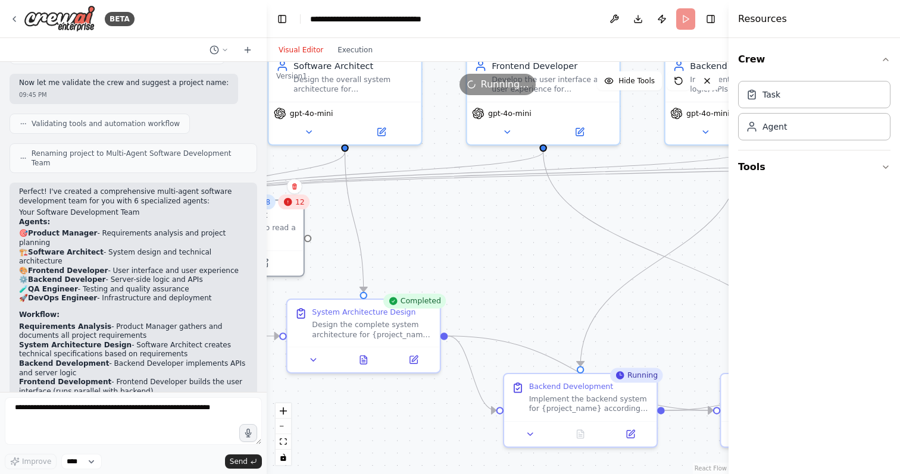
drag, startPoint x: 667, startPoint y: 298, endPoint x: 436, endPoint y: 236, distance: 239.5
click at [436, 236] on div ".deletable-edge-delete-btn { width: 20px; height: 20px; border: 0px solid #ffff…" at bounding box center [498, 268] width 462 height 412
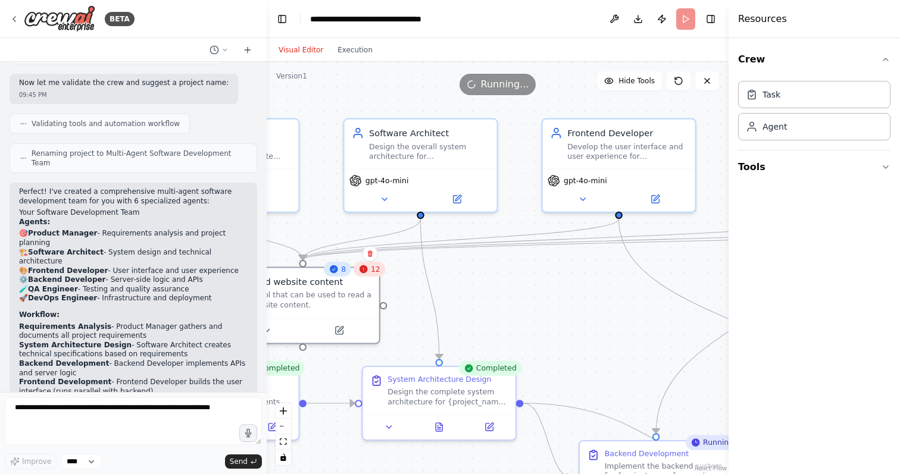
drag, startPoint x: 518, startPoint y: 223, endPoint x: 593, endPoint y: 287, distance: 99.2
click at [599, 288] on div ".deletable-edge-delete-btn { width: 20px; height: 20px; border: 0px solid #ffff…" at bounding box center [498, 268] width 462 height 412
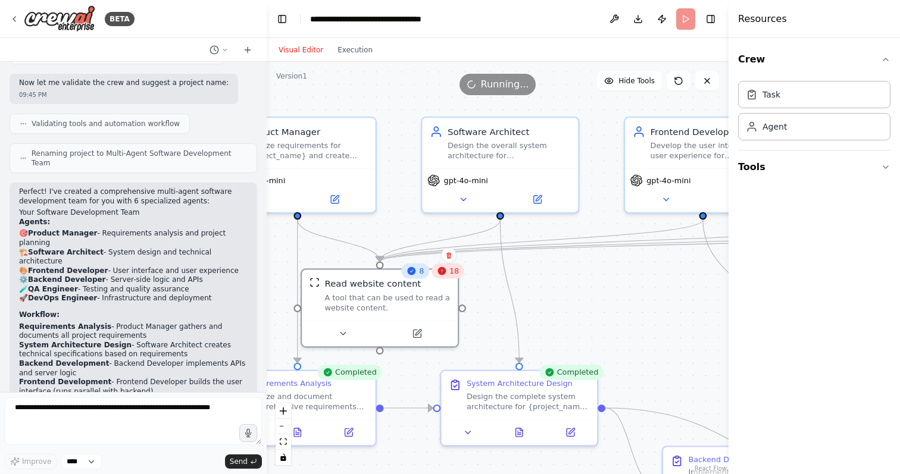
drag, startPoint x: 482, startPoint y: 268, endPoint x: 562, endPoint y: 271, distance: 79.8
click at [559, 271] on div ".deletable-edge-delete-btn { width: 20px; height: 20px; border: 0px solid #ffff…" at bounding box center [498, 268] width 462 height 412
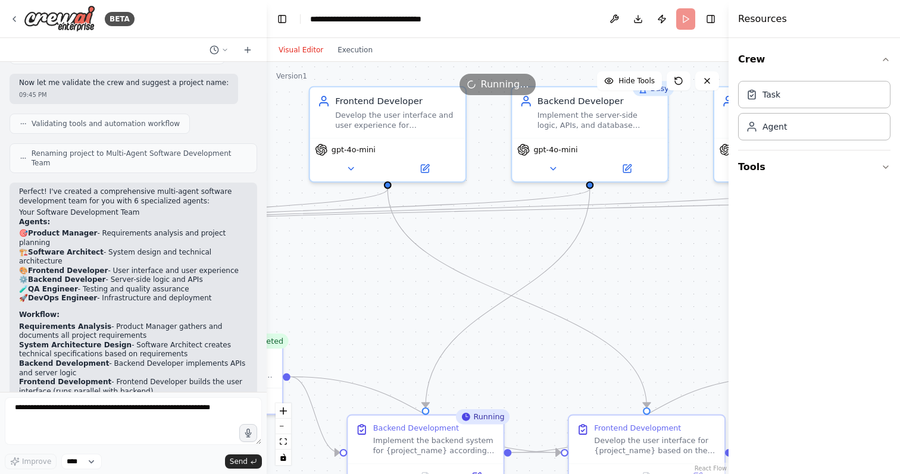
drag, startPoint x: 655, startPoint y: 285, endPoint x: 342, endPoint y: 254, distance: 314.6
click at [342, 254] on div ".deletable-edge-delete-btn { width: 20px; height: 20px; border: 0px solid #ffff…" at bounding box center [498, 268] width 462 height 412
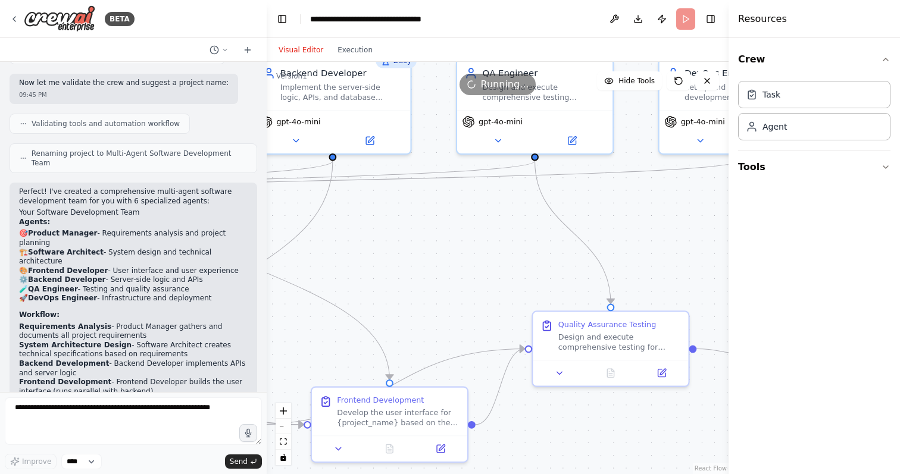
drag, startPoint x: 680, startPoint y: 260, endPoint x: 423, endPoint y: 232, distance: 258.7
click at [423, 232] on div ".deletable-edge-delete-btn { width: 20px; height: 20px; border: 0px solid #ffff…" at bounding box center [498, 268] width 462 height 412
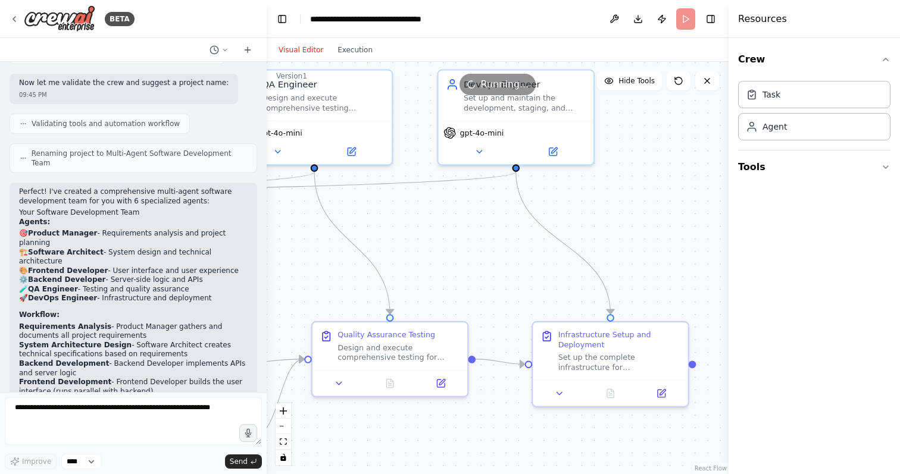
drag, startPoint x: 677, startPoint y: 223, endPoint x: 453, endPoint y: 233, distance: 224.7
click at [453, 233] on div ".deletable-edge-delete-btn { width: 20px; height: 20px; border: 0px solid #ffff…" at bounding box center [498, 268] width 462 height 412
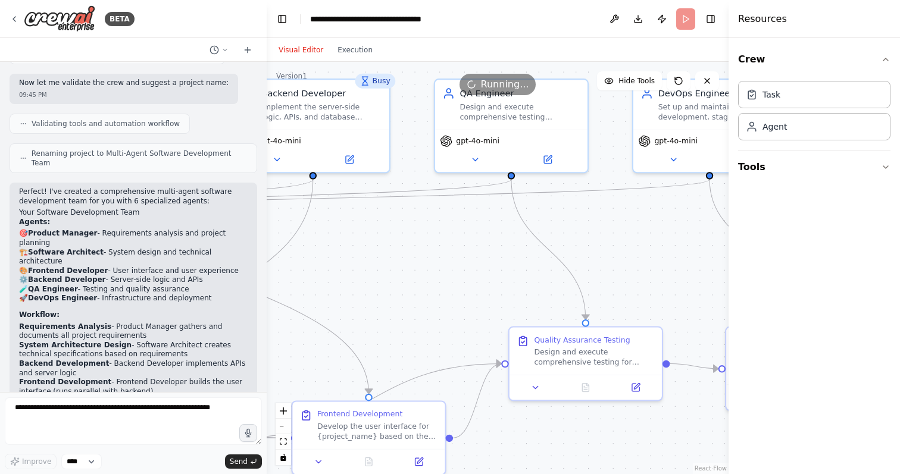
drag, startPoint x: 486, startPoint y: 230, endPoint x: 664, endPoint y: 235, distance: 177.4
click at [667, 234] on div ".deletable-edge-delete-btn { width: 20px; height: 20px; border: 0px solid #ffff…" at bounding box center [498, 268] width 462 height 412
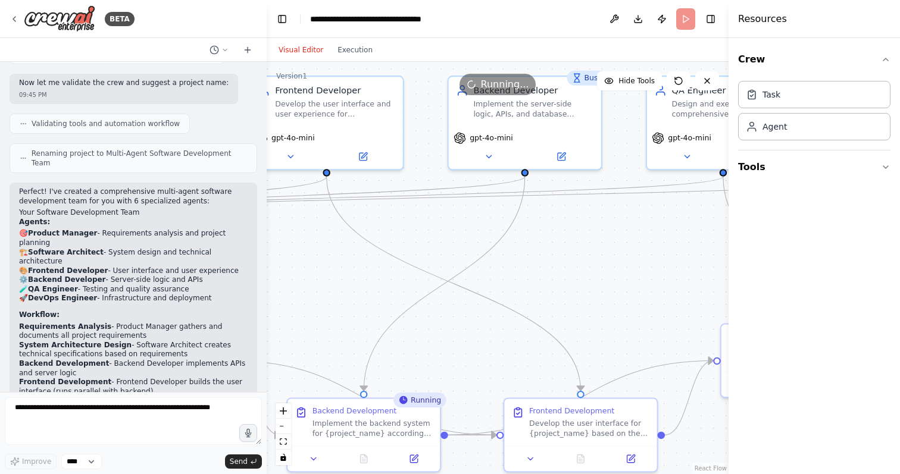
drag, startPoint x: 377, startPoint y: 243, endPoint x: 585, endPoint y: 240, distance: 207.2
click at [585, 240] on div ".deletable-edge-delete-btn { width: 20px; height: 20px; border: 0px solid #ffff…" at bounding box center [498, 268] width 462 height 412
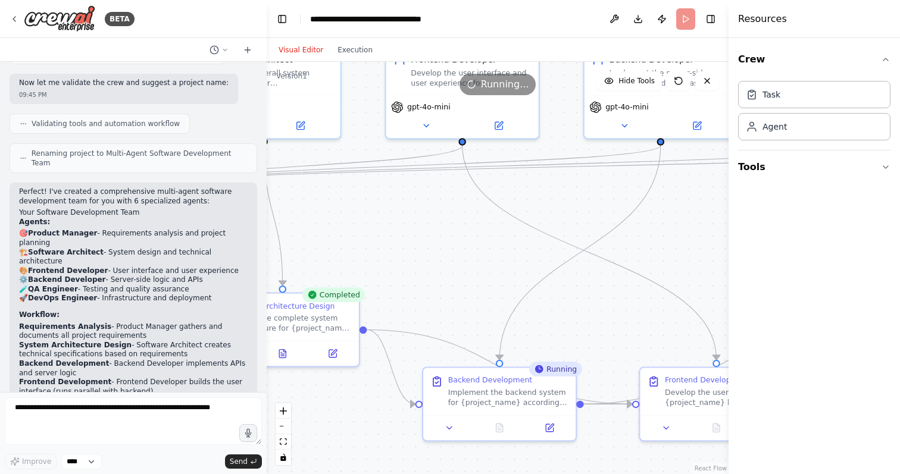
drag, startPoint x: 399, startPoint y: 237, endPoint x: 545, endPoint y: 199, distance: 150.3
click at [545, 199] on div ".deletable-edge-delete-btn { width: 20px; height: 20px; border: 0px solid #ffff…" at bounding box center [498, 268] width 462 height 412
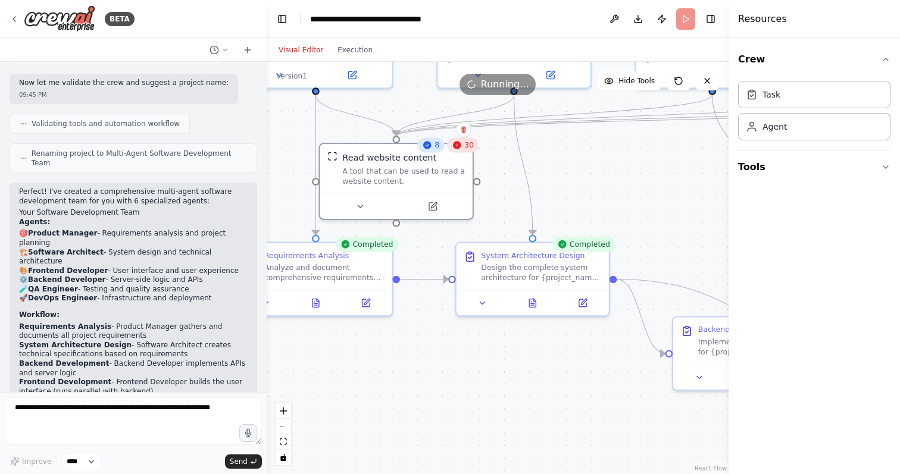
drag, startPoint x: 387, startPoint y: 218, endPoint x: 620, endPoint y: 175, distance: 236.6
click at [620, 175] on div ".deletable-edge-delete-btn { width: 20px; height: 20px; border: 0px solid #ffff…" at bounding box center [498, 268] width 462 height 412
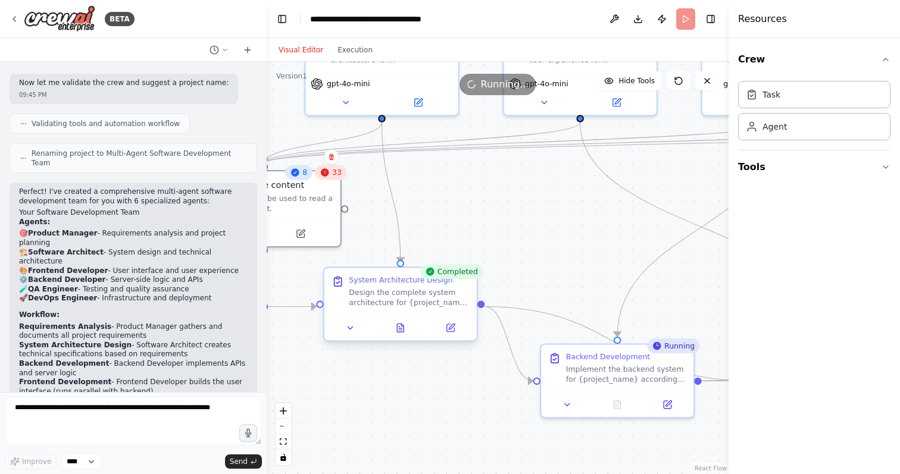
drag, startPoint x: 483, startPoint y: 342, endPoint x: 439, endPoint y: 339, distance: 43.6
click at [348, 370] on div ".deletable-edge-delete-btn { width: 20px; height: 20px; border: 0px solid #ffff…" at bounding box center [498, 268] width 462 height 412
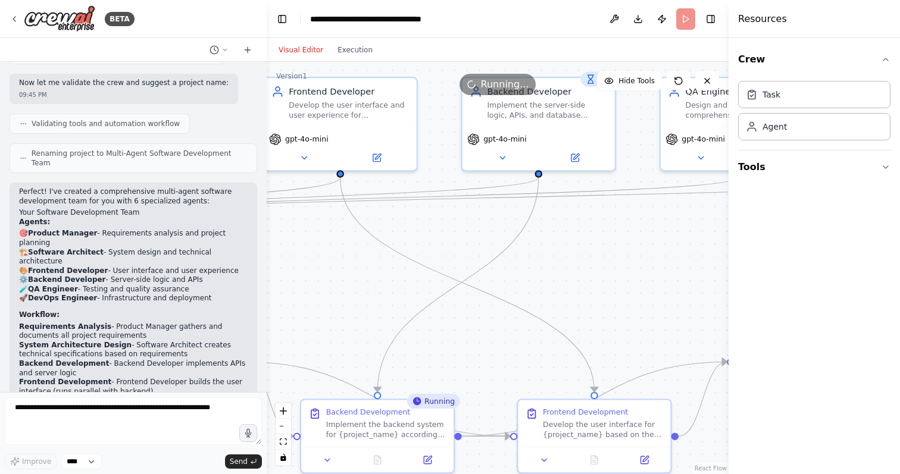
drag, startPoint x: 596, startPoint y: 217, endPoint x: 357, endPoint y: 272, distance: 246.2
click at [357, 272] on div ".deletable-edge-delete-btn { width: 20px; height: 20px; border: 0px solid #ffff…" at bounding box center [498, 268] width 462 height 412
click at [365, 48] on button "Execution" at bounding box center [354, 50] width 49 height 14
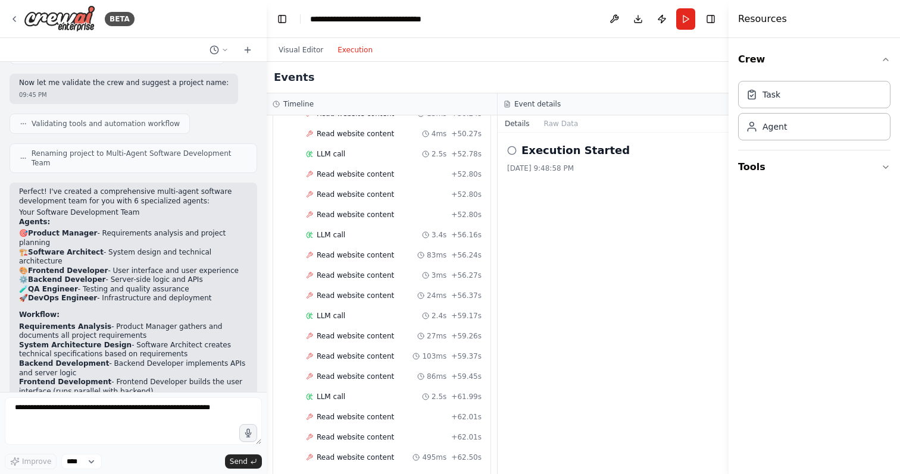
scroll to position [9663, 0]
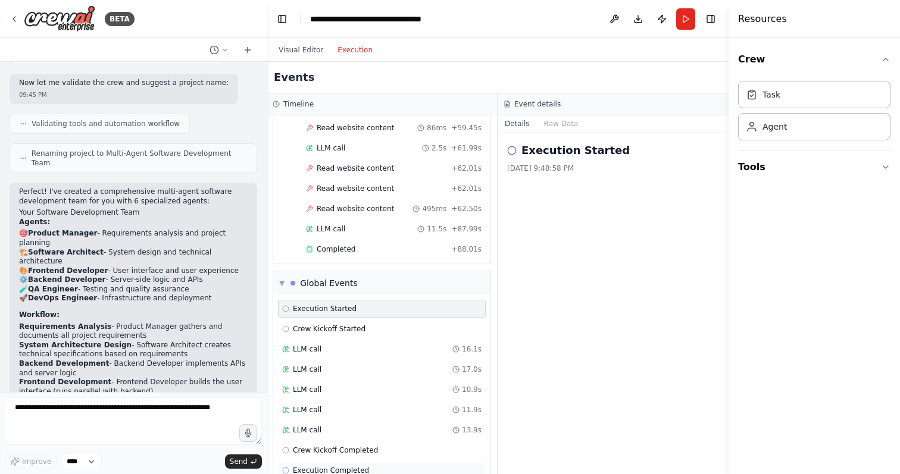
click at [343, 466] on span "Execution Completed" at bounding box center [331, 471] width 76 height 10
click at [352, 442] on div "Crew Kickoff Completed" at bounding box center [382, 451] width 208 height 18
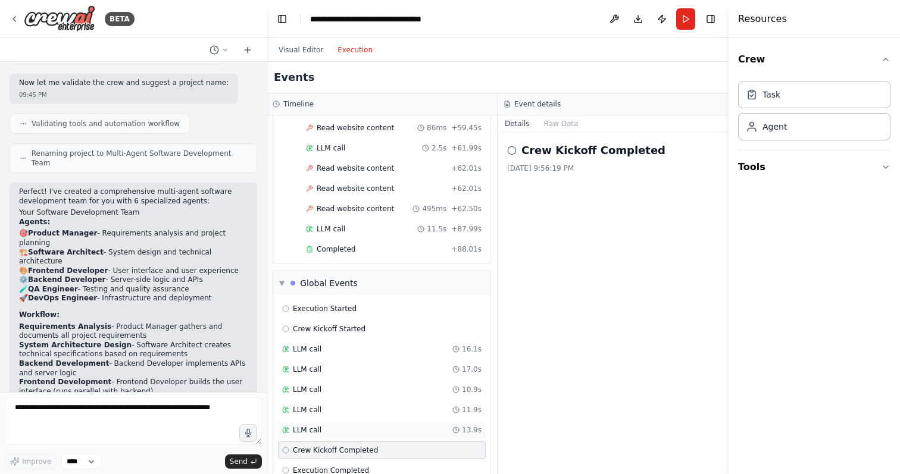
click at [352, 426] on div "LLM call 13.9s" at bounding box center [381, 431] width 199 height 10
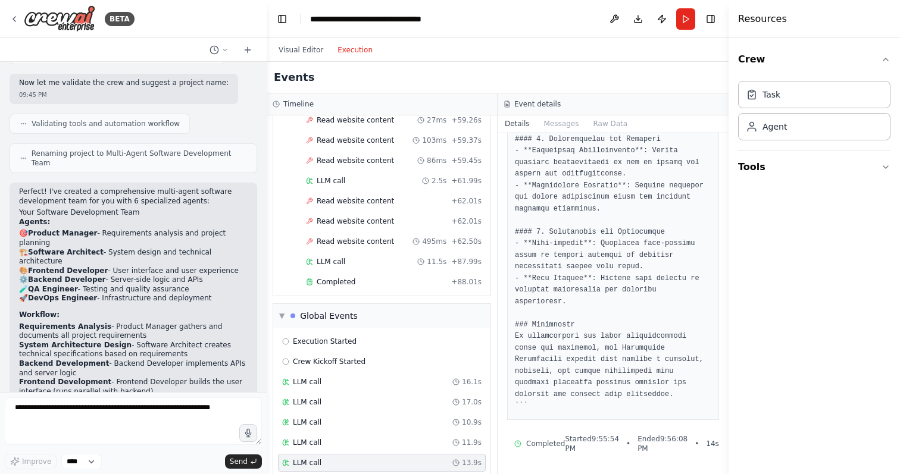
scroll to position [9624, 0]
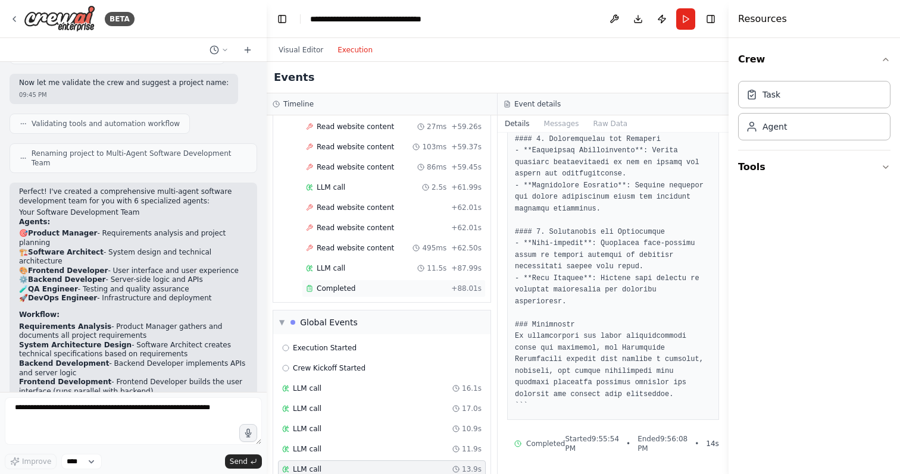
click at [371, 280] on div "Completed + 88.01s" at bounding box center [394, 289] width 184 height 18
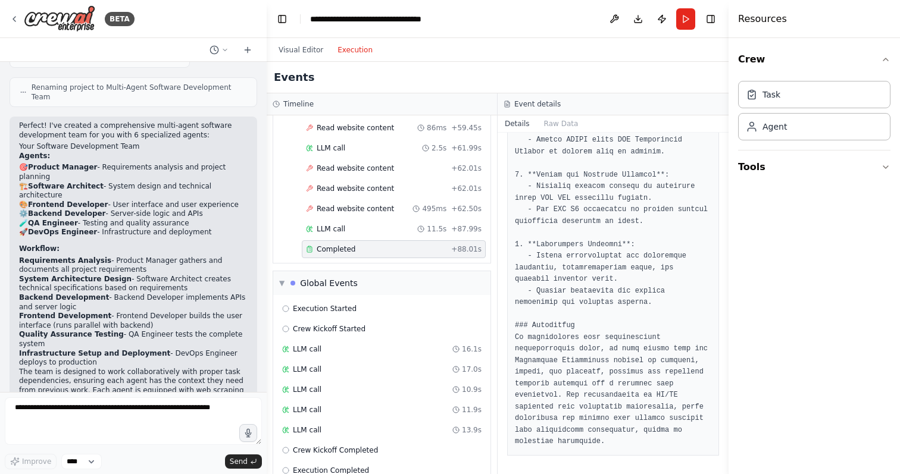
scroll to position [877, 0]
